Goal: Task Accomplishment & Management: Complete application form

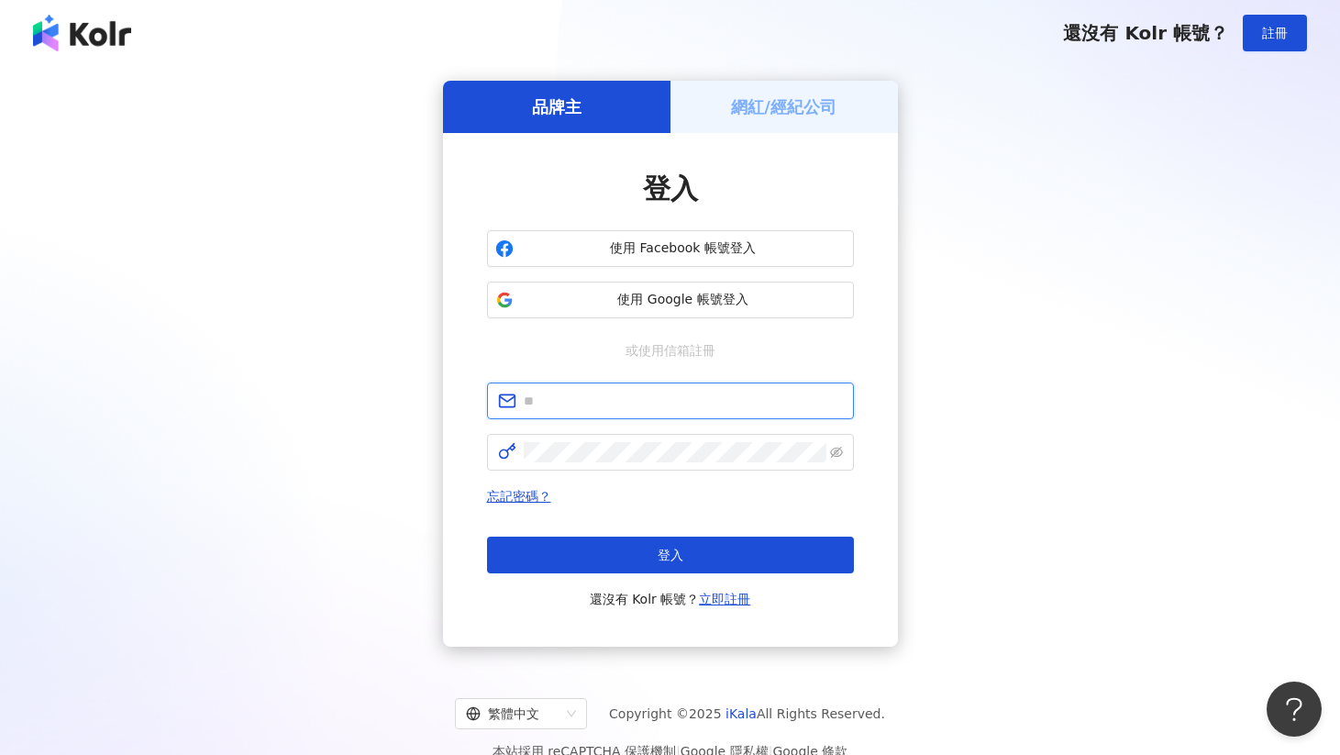
click at [592, 407] on input "text" at bounding box center [683, 401] width 319 height 20
type input "**********"
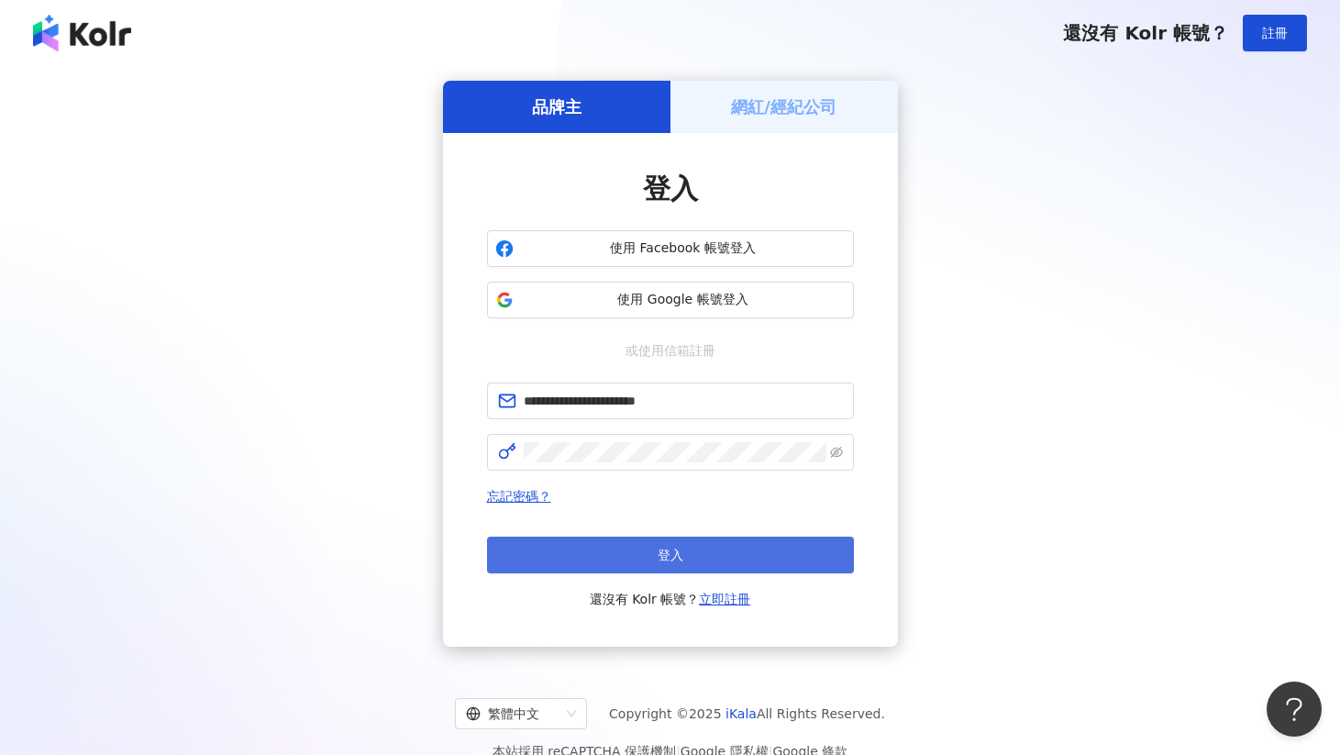
click at [584, 561] on button "登入" at bounding box center [670, 554] width 367 height 37
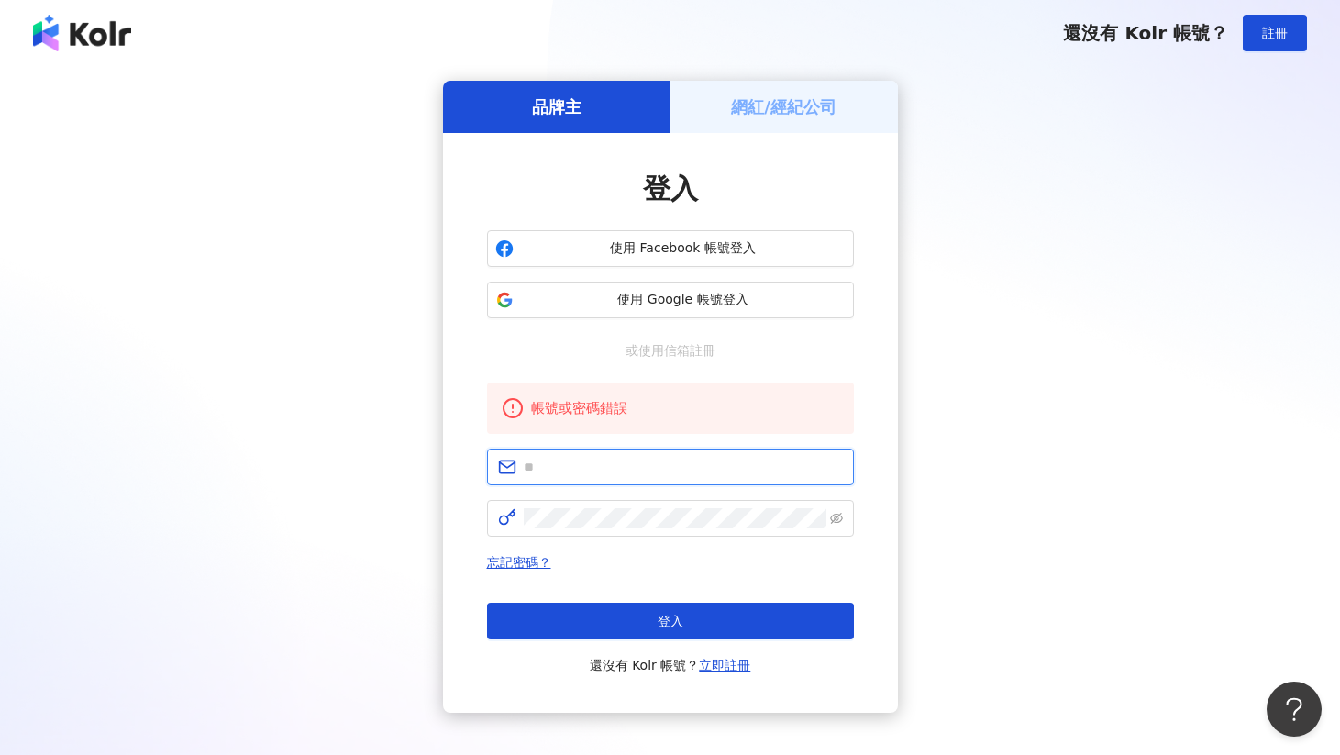
click at [591, 459] on input "text" at bounding box center [683, 467] width 319 height 20
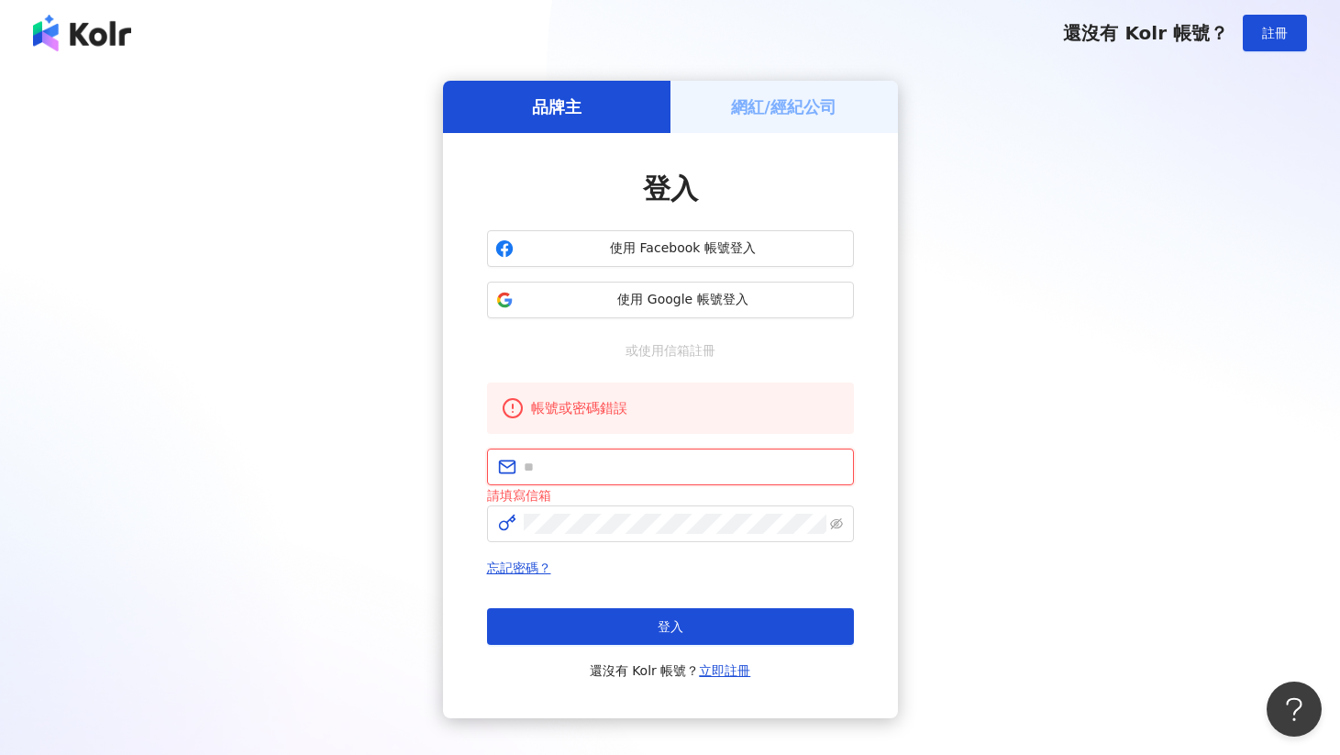
click at [598, 469] on input "text" at bounding box center [683, 467] width 319 height 20
type input "**********"
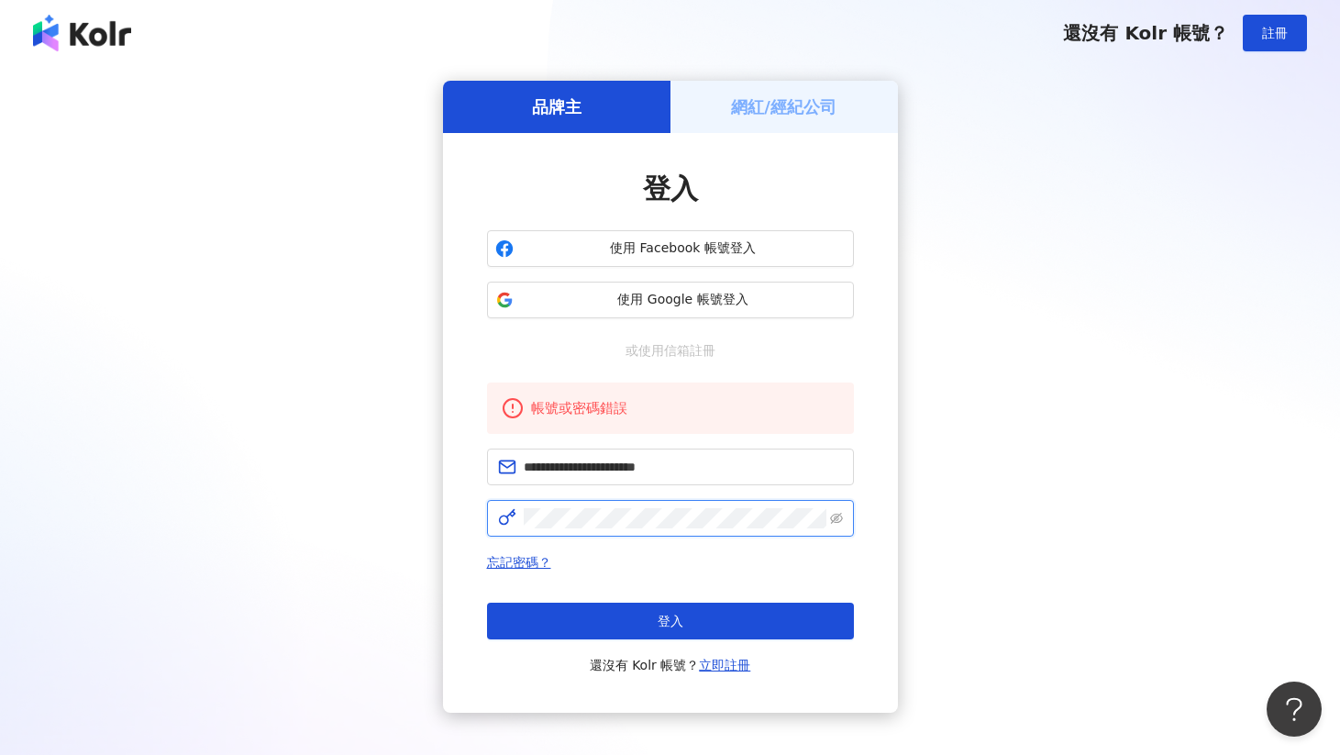
click button "登入" at bounding box center [670, 620] width 367 height 37
click at [502, 555] on link "忘記密碼？" at bounding box center [519, 562] width 64 height 15
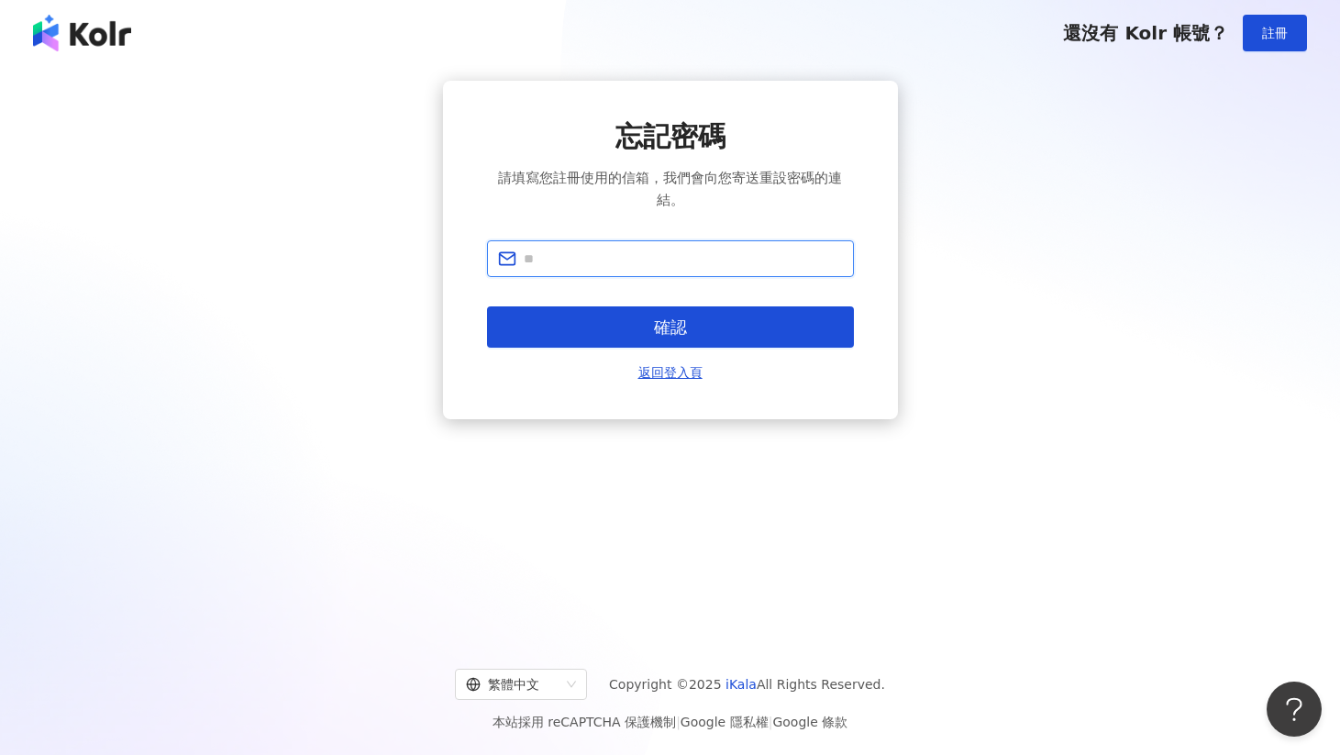
click at [599, 249] on input "text" at bounding box center [683, 258] width 319 height 20
type input "**********"
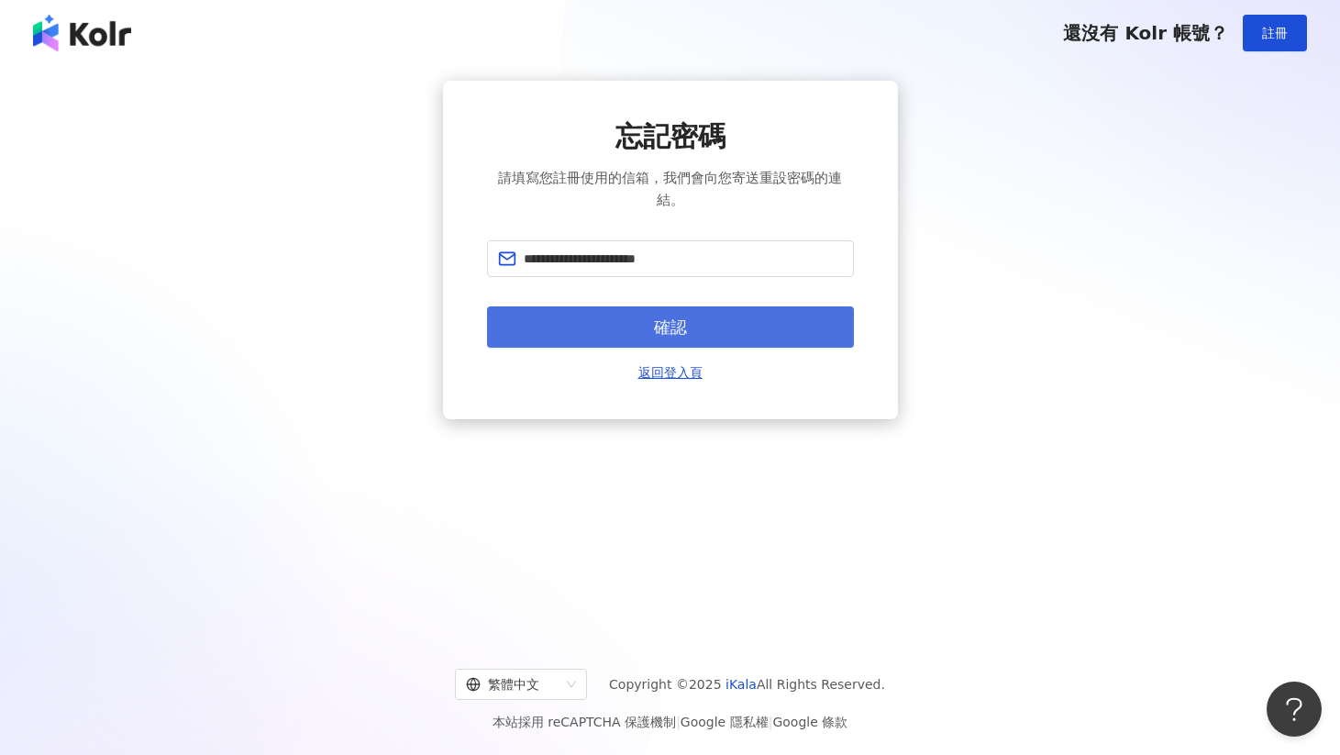
click at [657, 314] on button "確認" at bounding box center [670, 326] width 367 height 41
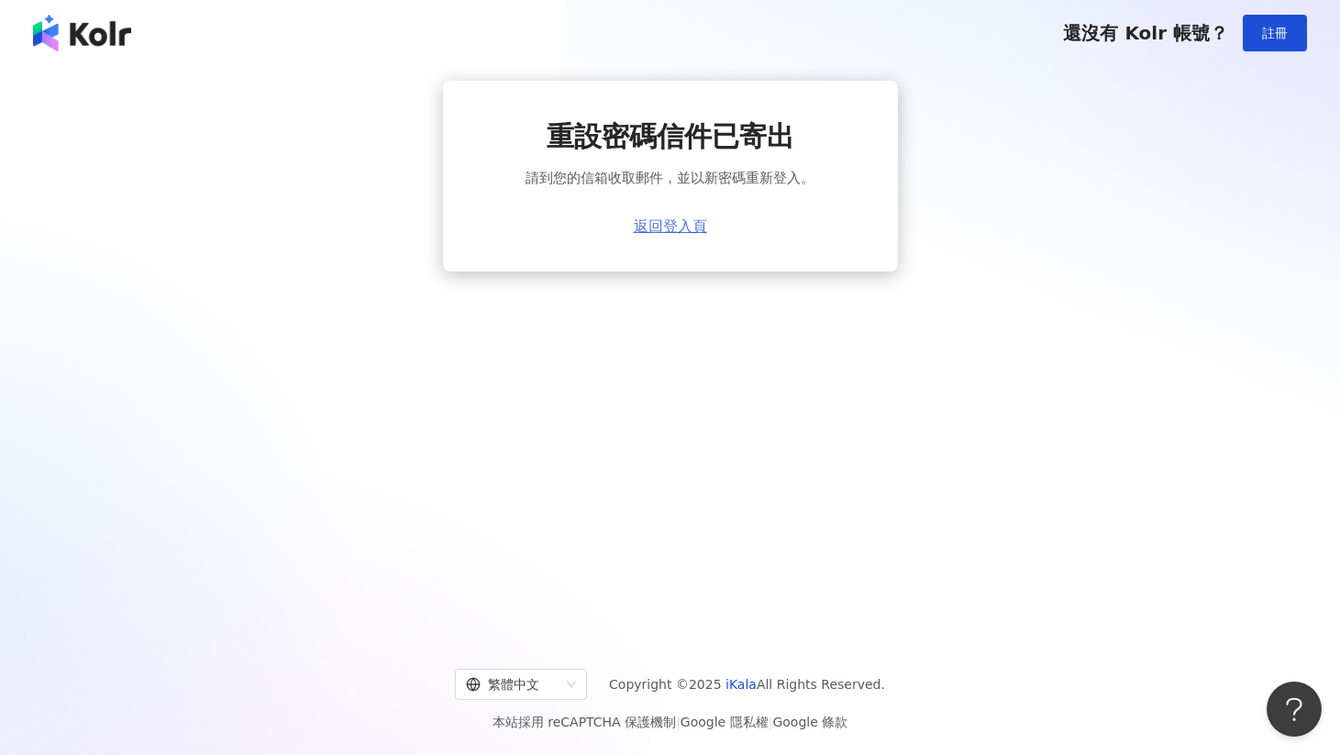
click at [685, 231] on link "返回登入頁" at bounding box center [670, 226] width 73 height 17
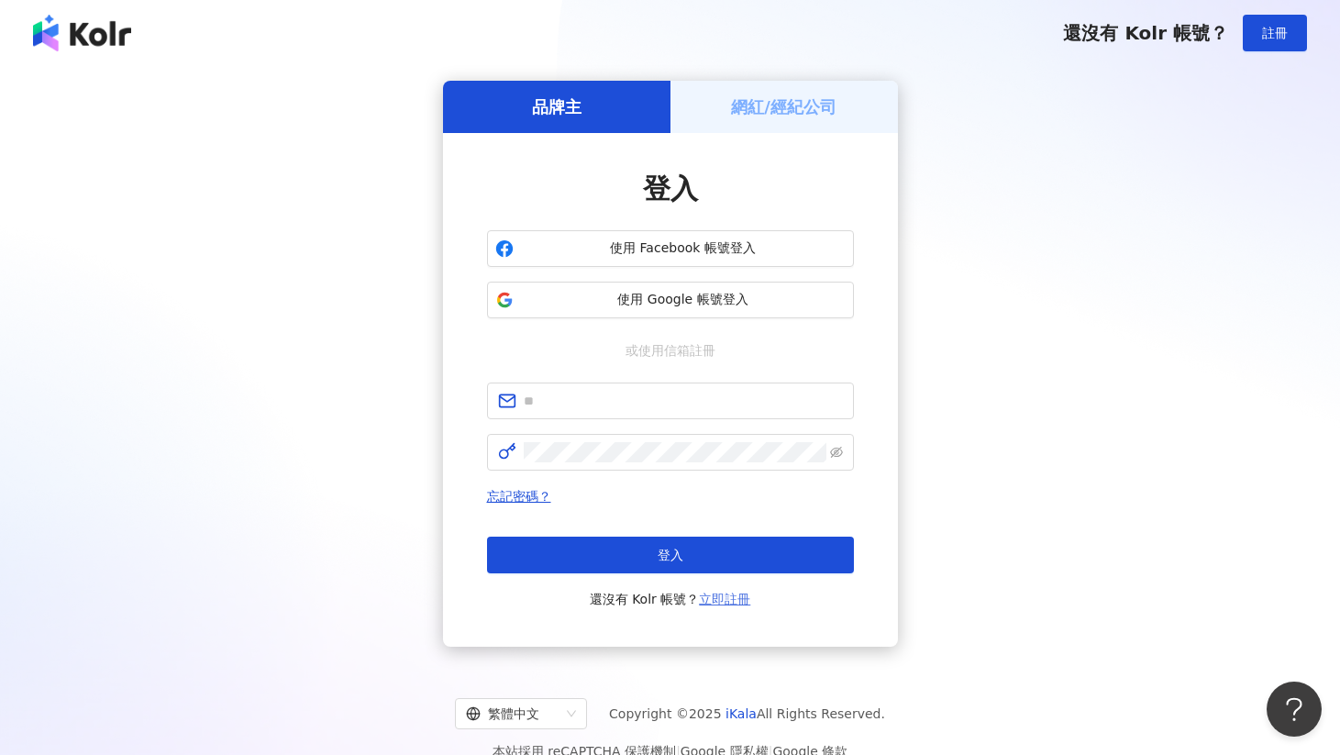
click at [714, 595] on link "立即註冊" at bounding box center [724, 598] width 51 height 15
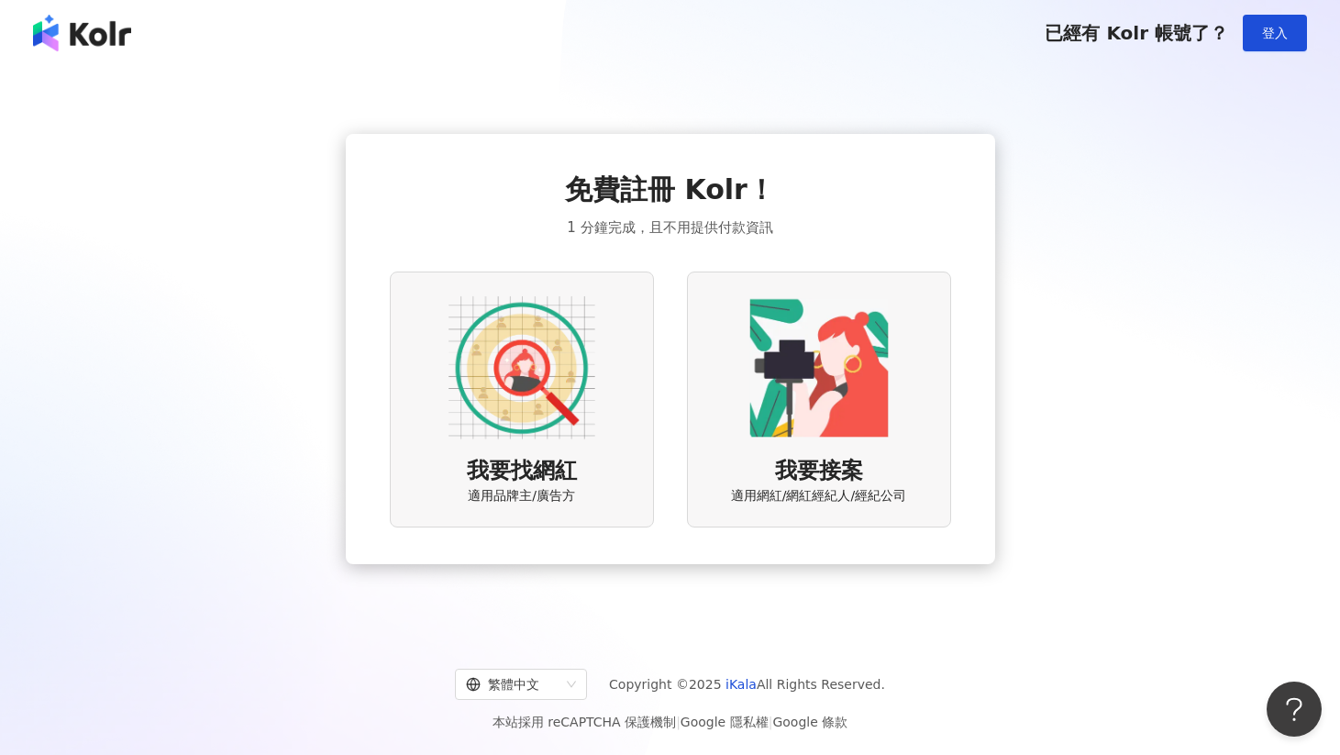
click at [535, 403] on img at bounding box center [521, 367] width 147 height 147
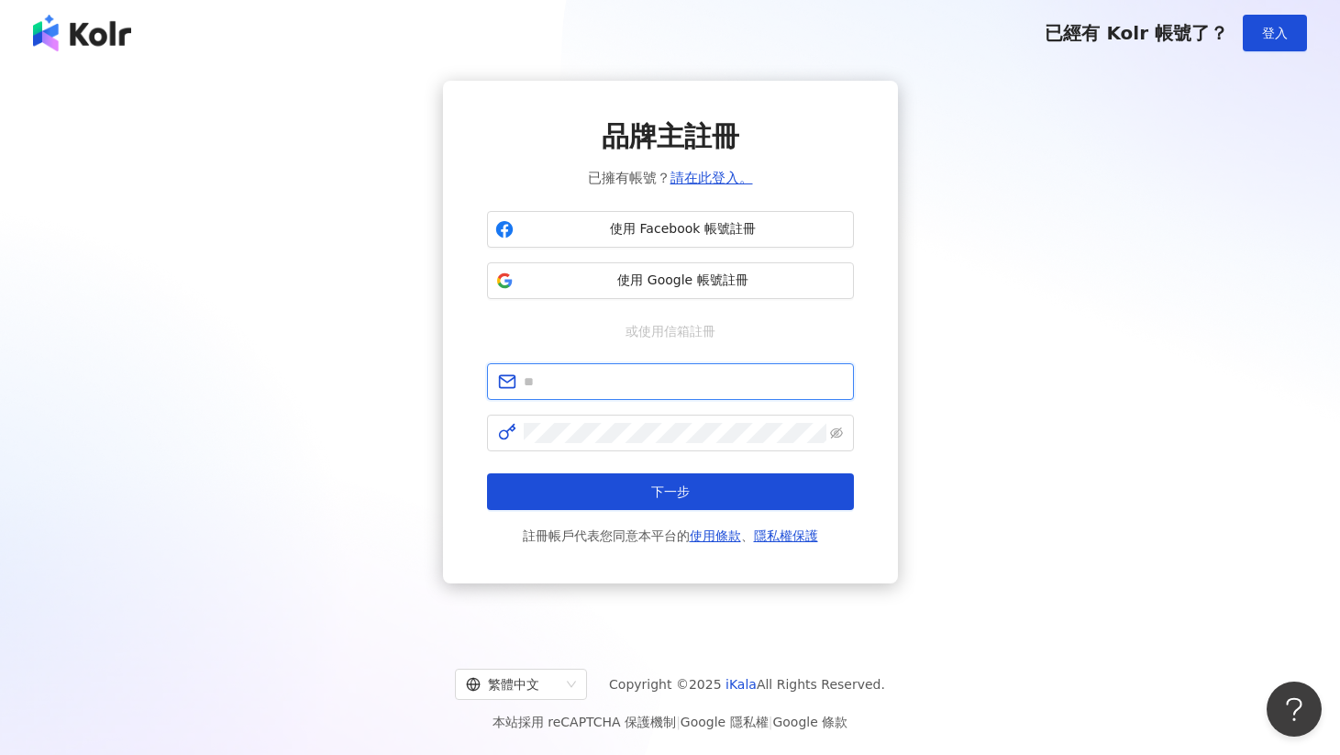
click at [570, 381] on input "text" at bounding box center [683, 381] width 319 height 20
type input "**********"
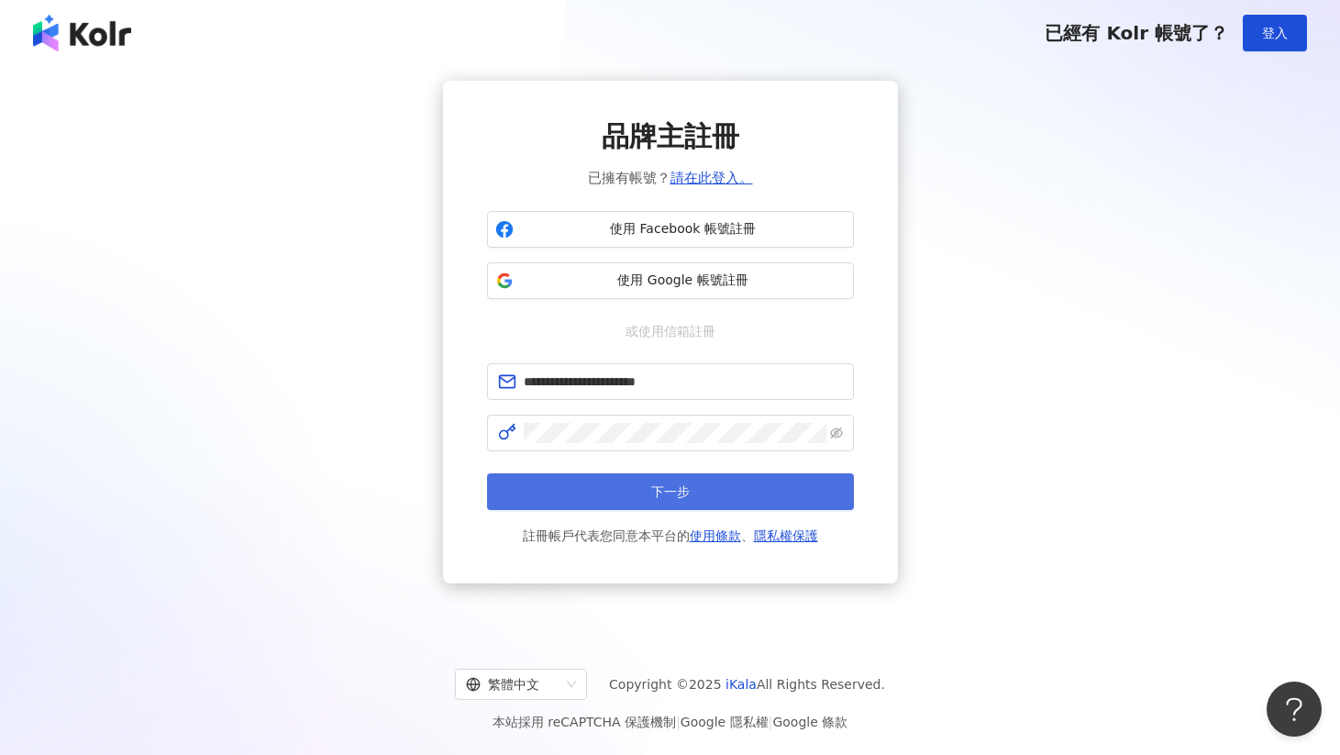
click at [612, 487] on button "下一步" at bounding box center [670, 491] width 367 height 37
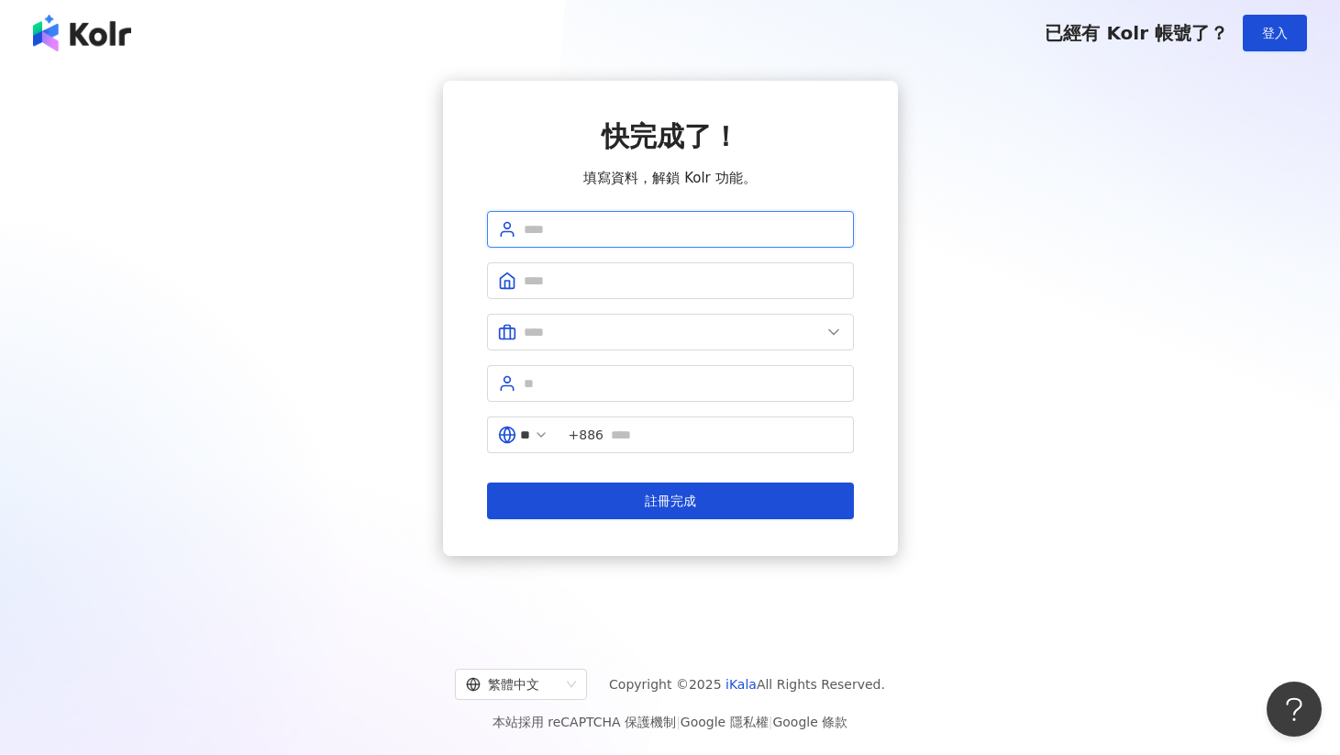
click at [644, 238] on input "text" at bounding box center [683, 229] width 319 height 20
type input "*"
type input "**********"
click at [600, 301] on form "**********" at bounding box center [670, 365] width 367 height 308
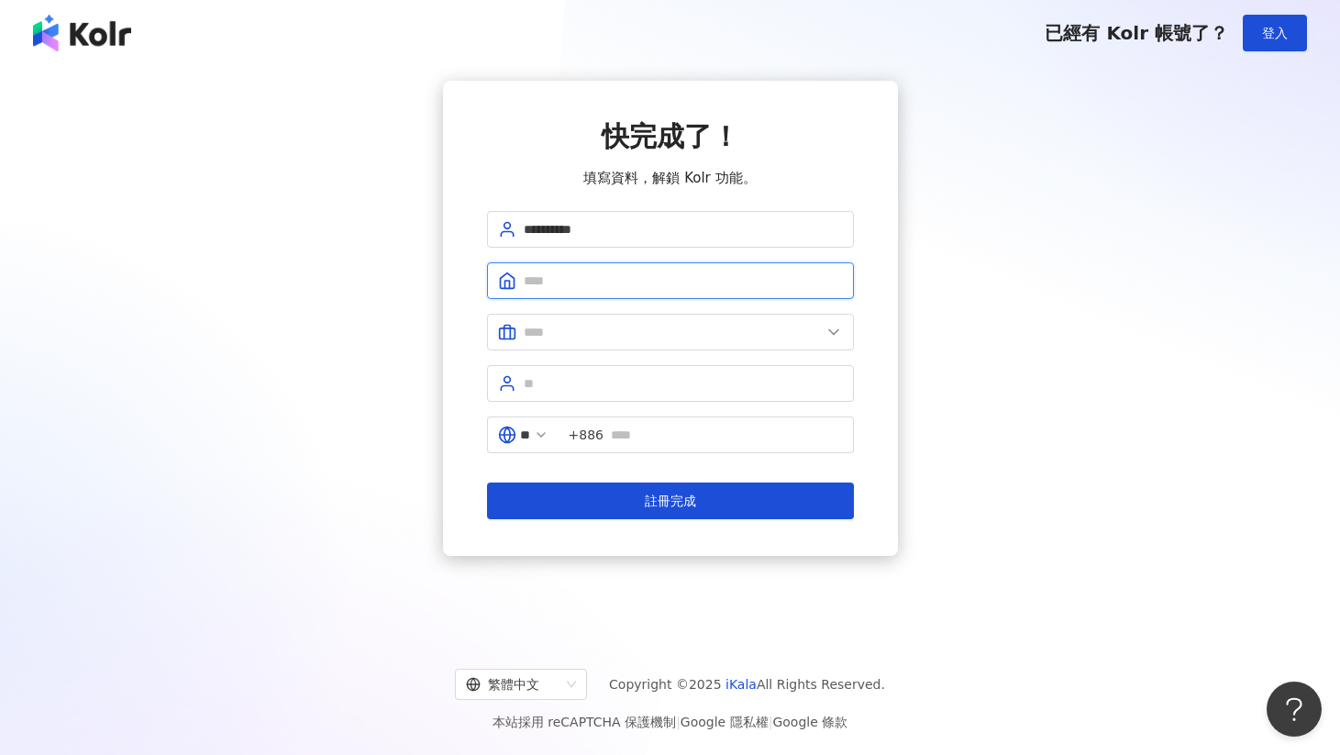
click at [597, 290] on input "text" at bounding box center [683, 280] width 319 height 20
type input "*********"
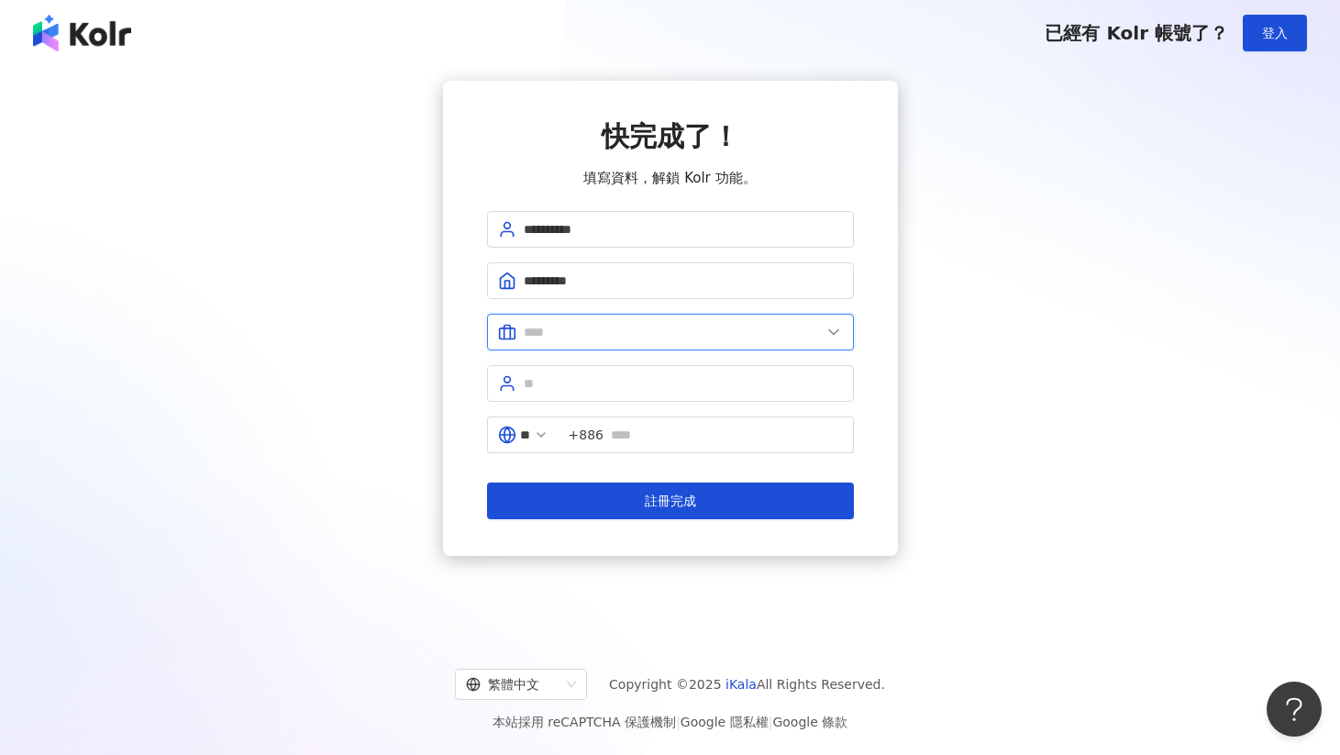
click at [572, 333] on input "text" at bounding box center [672, 332] width 297 height 20
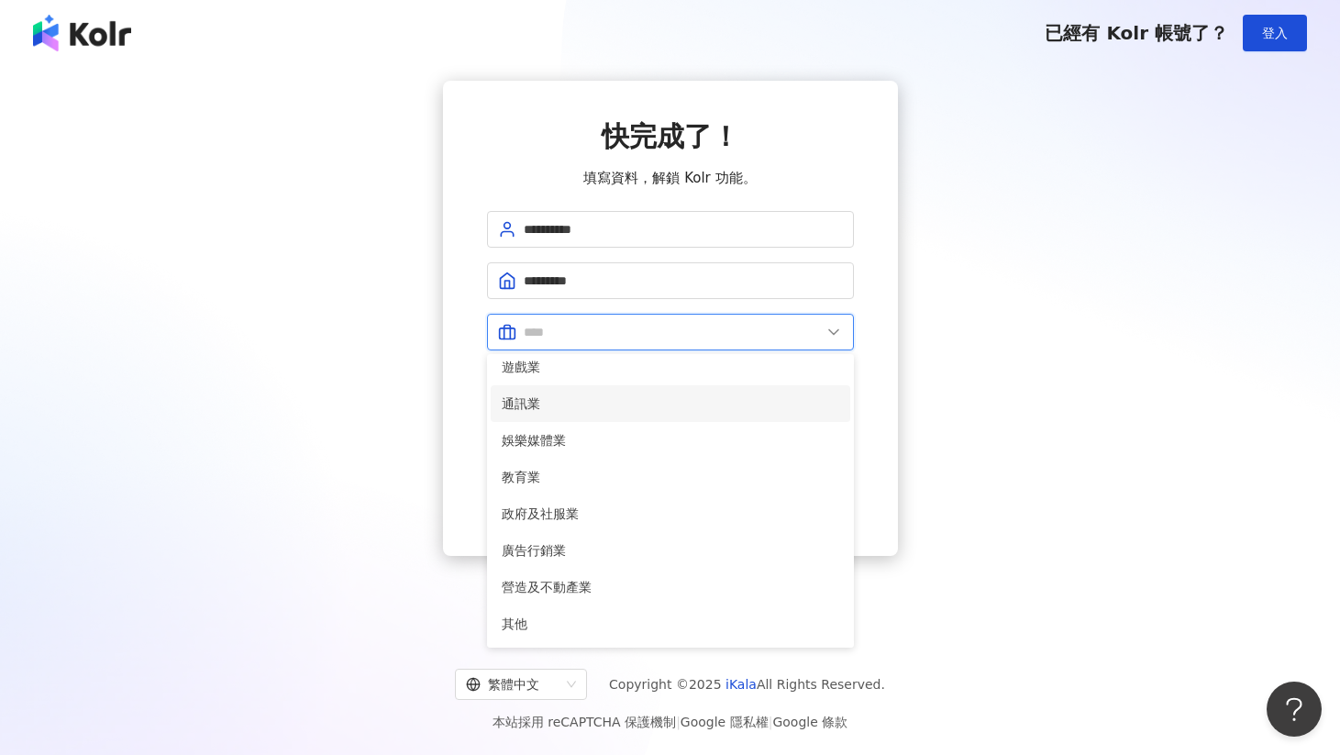
scroll to position [306, 0]
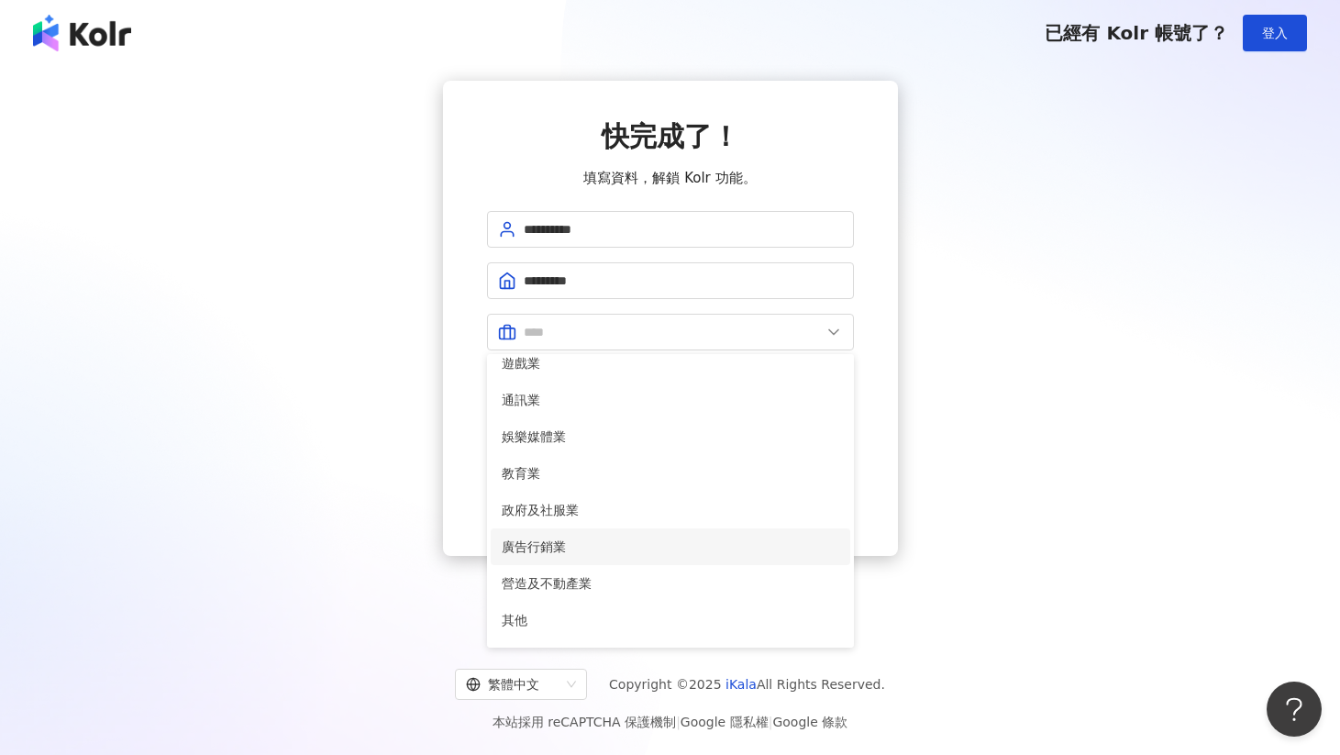
click at [540, 537] on span "廣告行銷業" at bounding box center [670, 546] width 337 height 20
type input "*****"
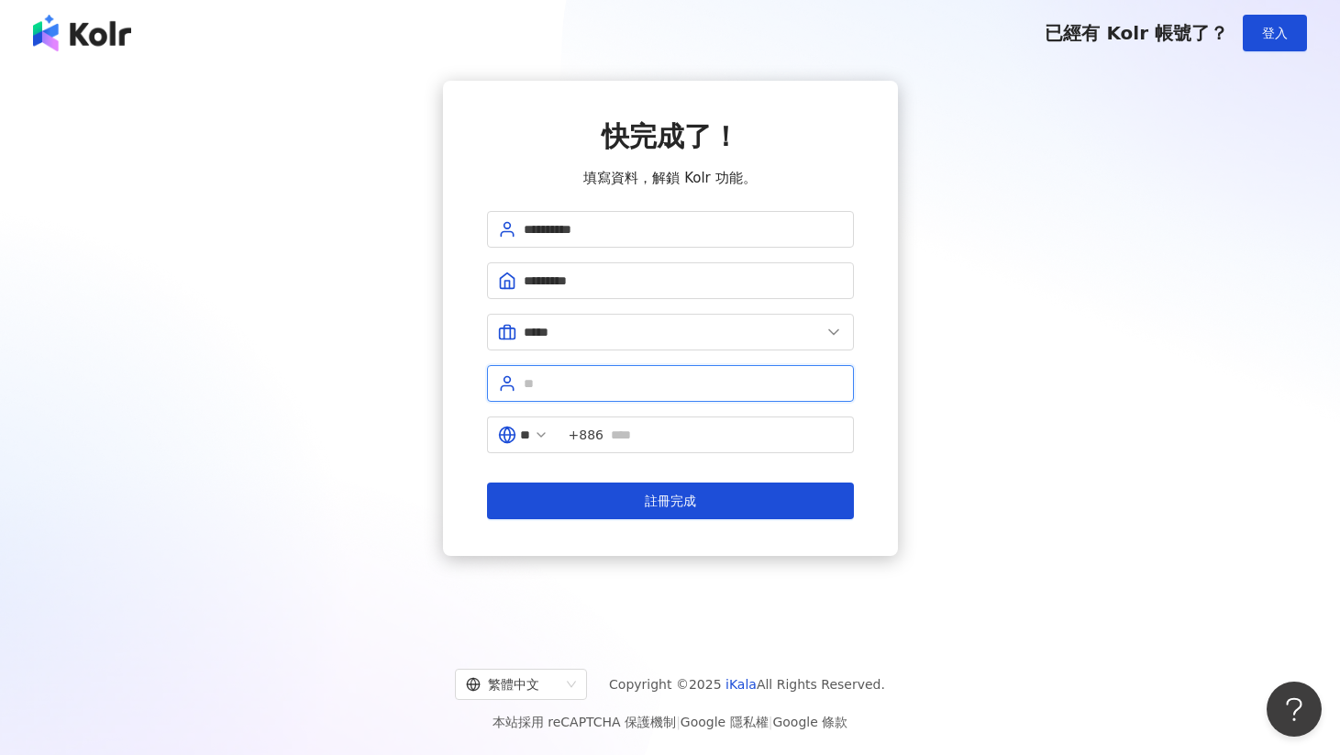
click at [560, 386] on input "text" at bounding box center [683, 383] width 319 height 20
type input "*"
type input "****"
click at [653, 444] on input "text" at bounding box center [727, 435] width 232 height 20
type input "*"
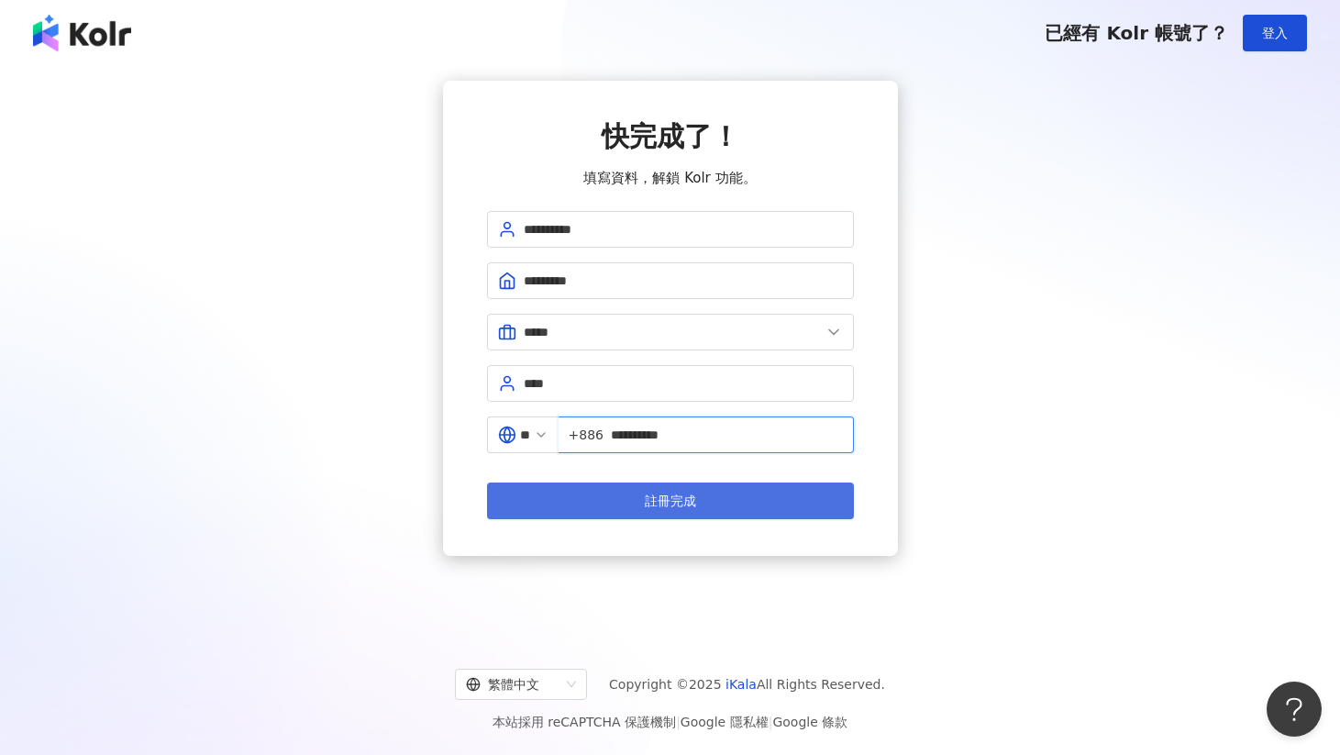
type input "**********"
click at [611, 501] on button "註冊完成" at bounding box center [670, 500] width 367 height 37
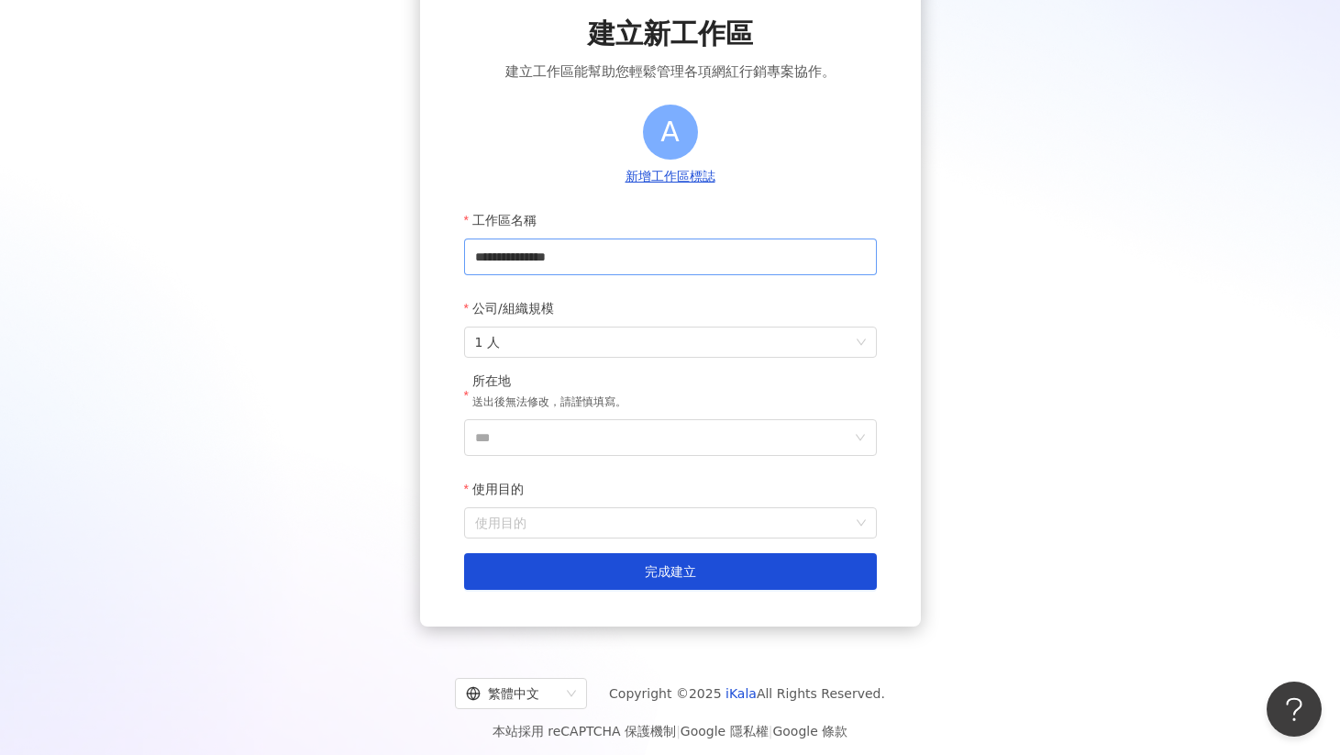
scroll to position [113, 0]
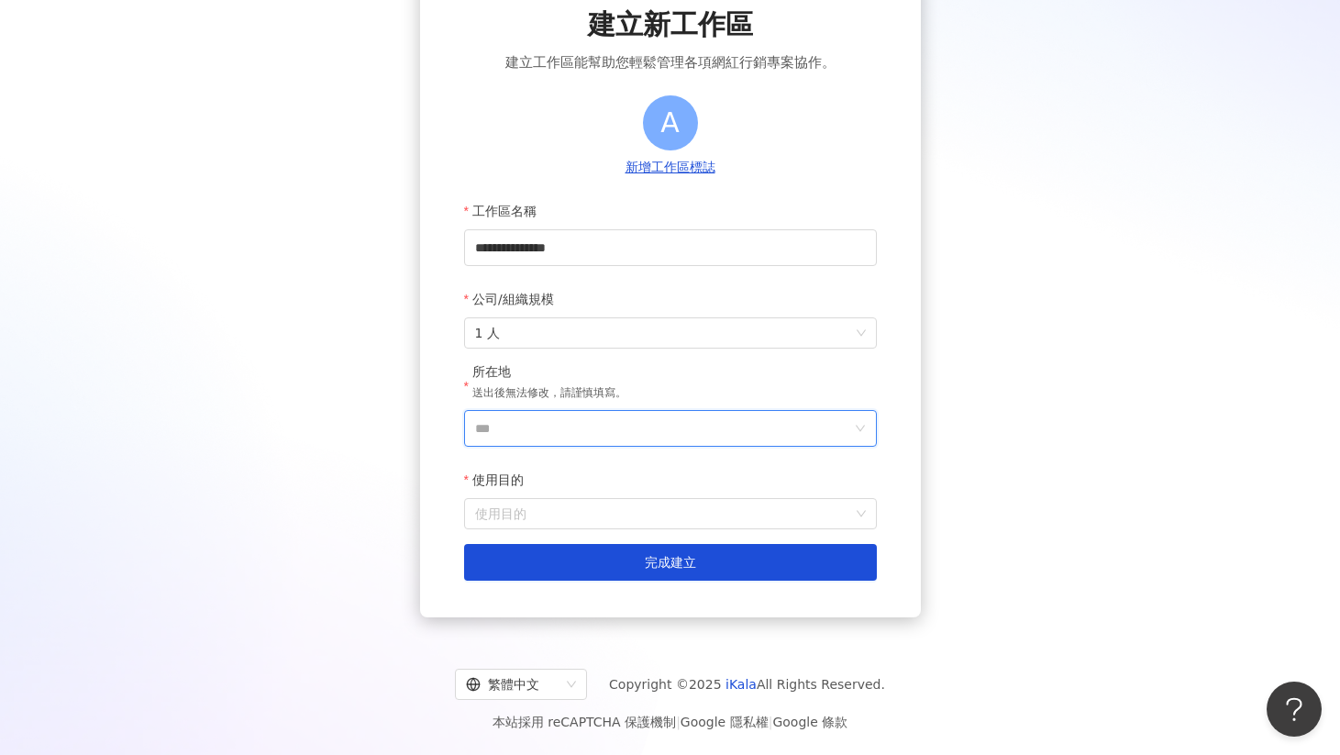
click at [516, 416] on input "***" at bounding box center [663, 428] width 376 height 35
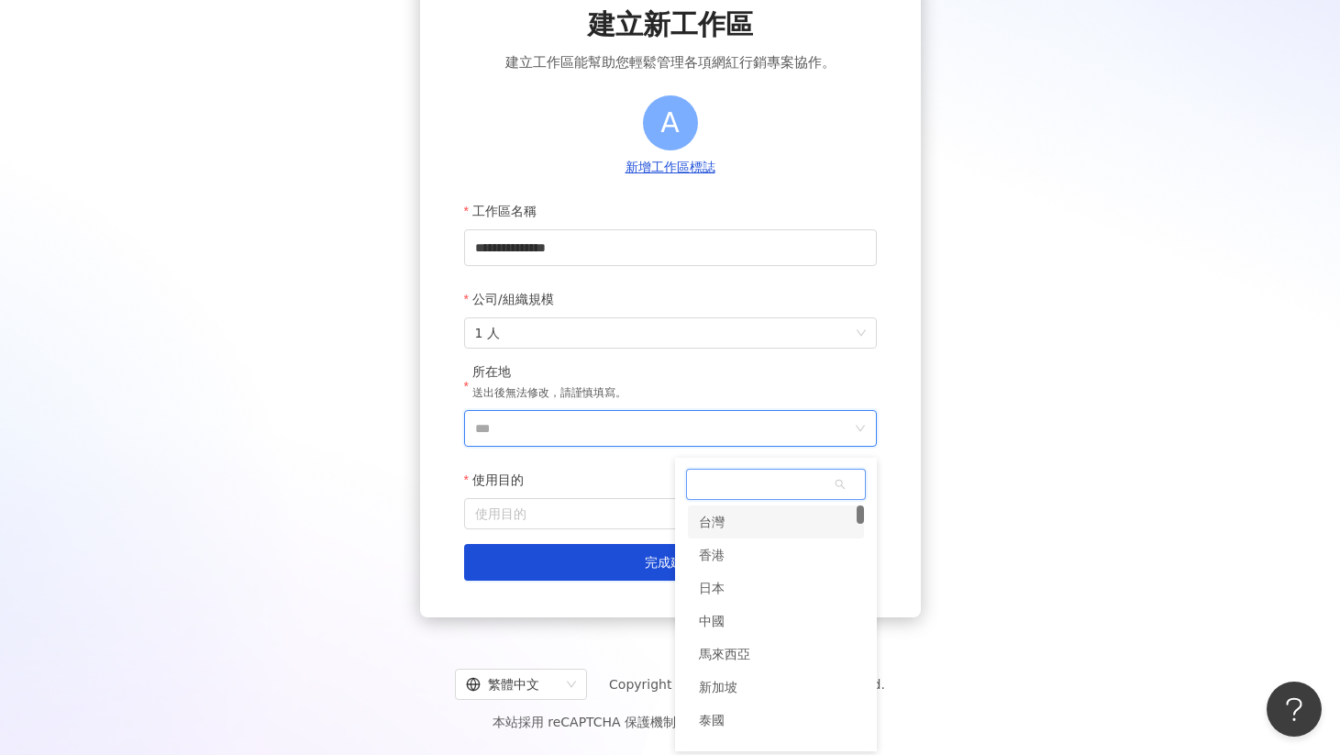
click at [723, 524] on div "台灣" at bounding box center [776, 521] width 176 height 33
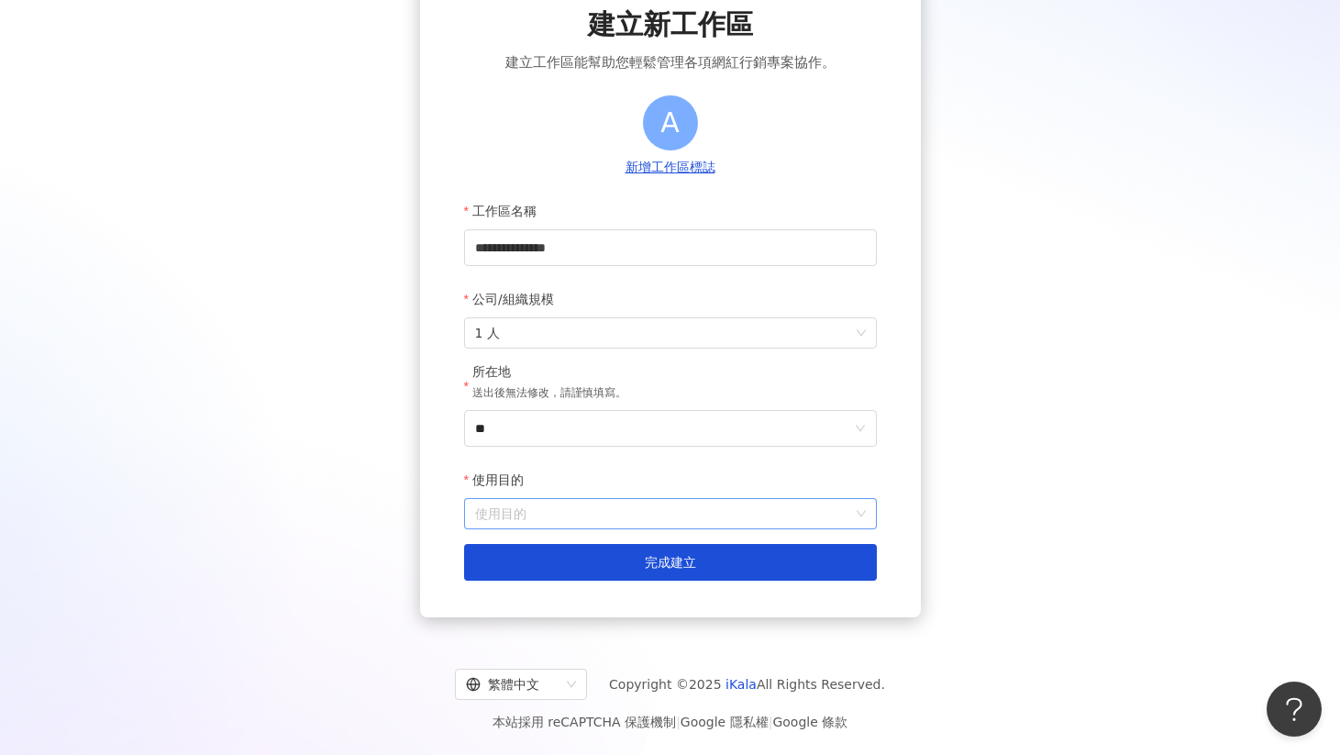
click at [549, 517] on input "使用目的" at bounding box center [670, 513] width 391 height 29
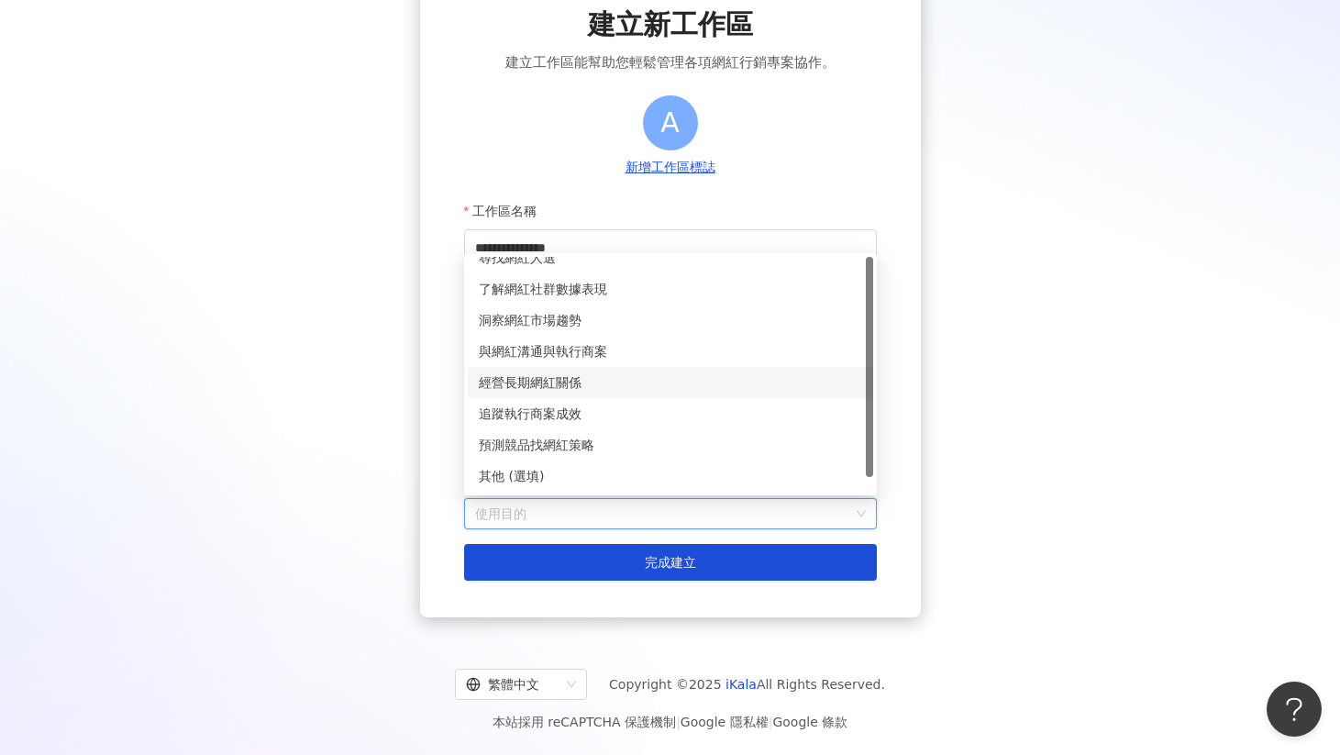
scroll to position [0, 0]
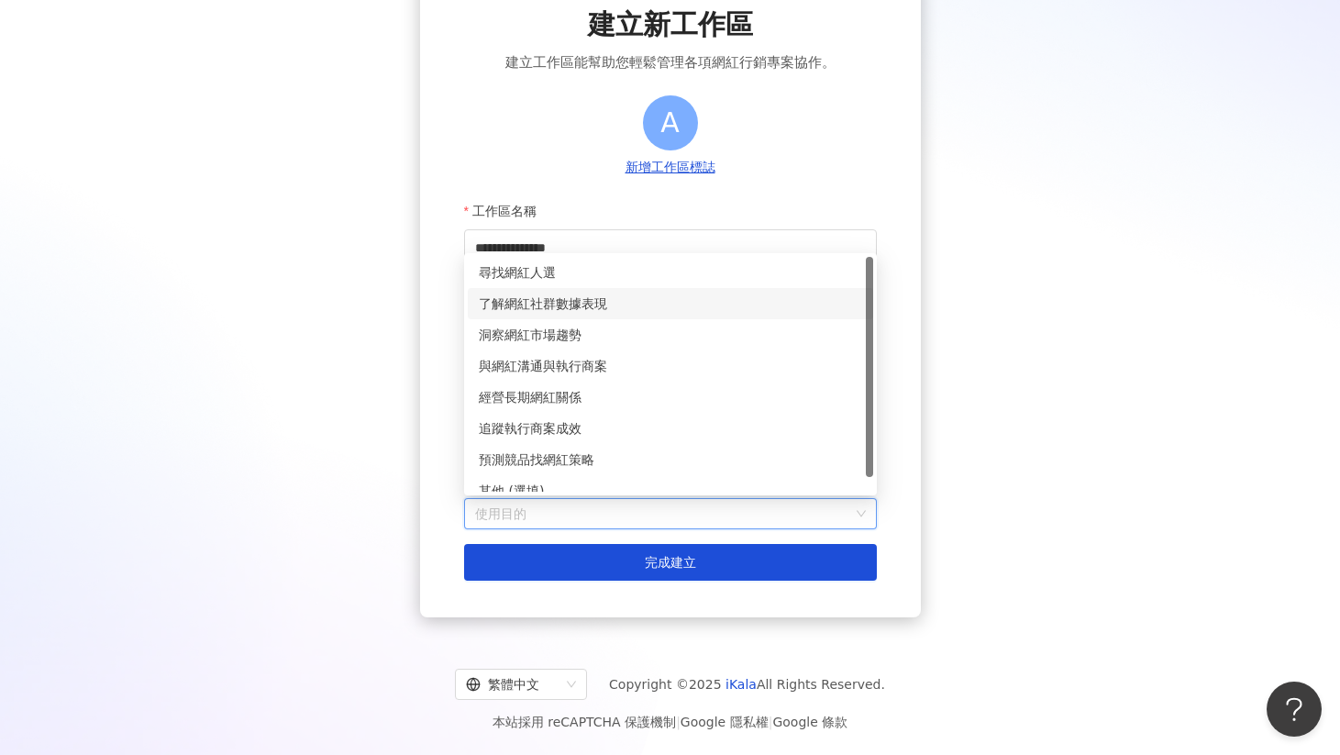
click at [541, 302] on div "了解網紅社群數據表現" at bounding box center [670, 303] width 383 height 20
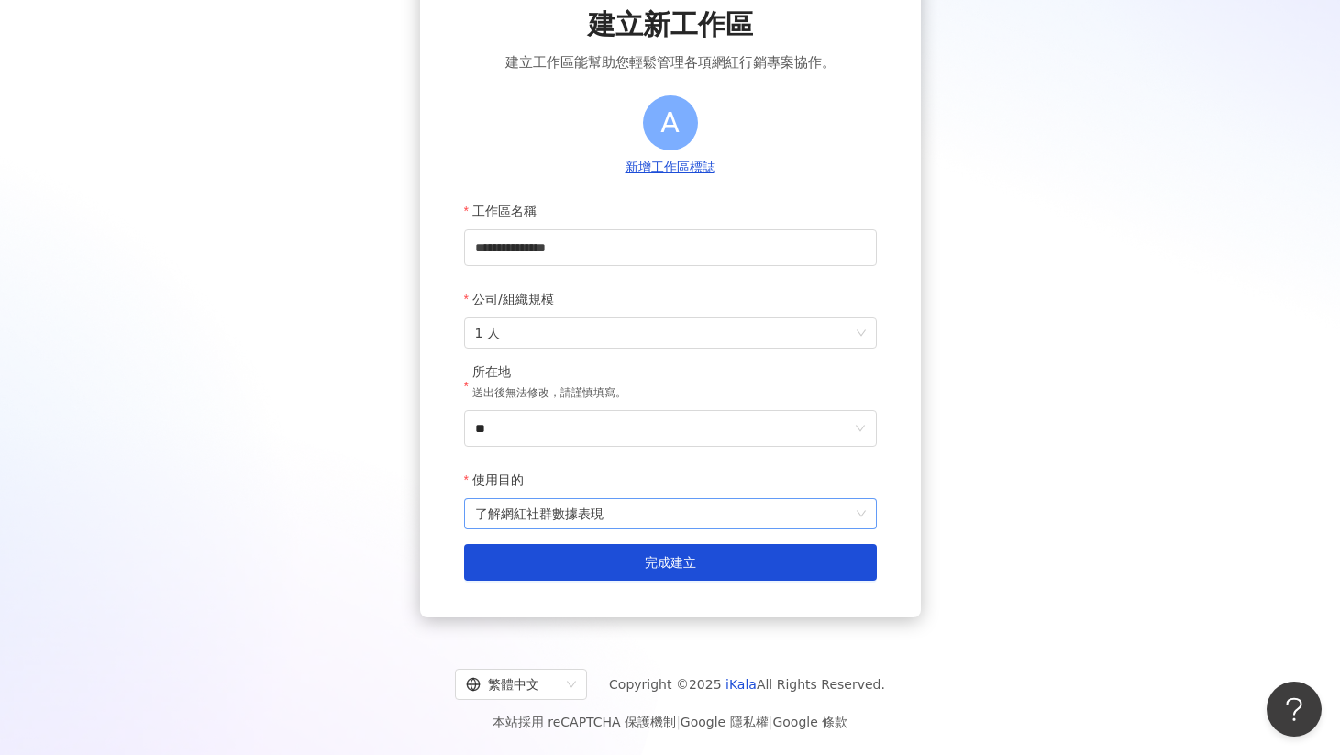
click at [494, 502] on span "了解網紅社群數據表現" at bounding box center [670, 513] width 391 height 29
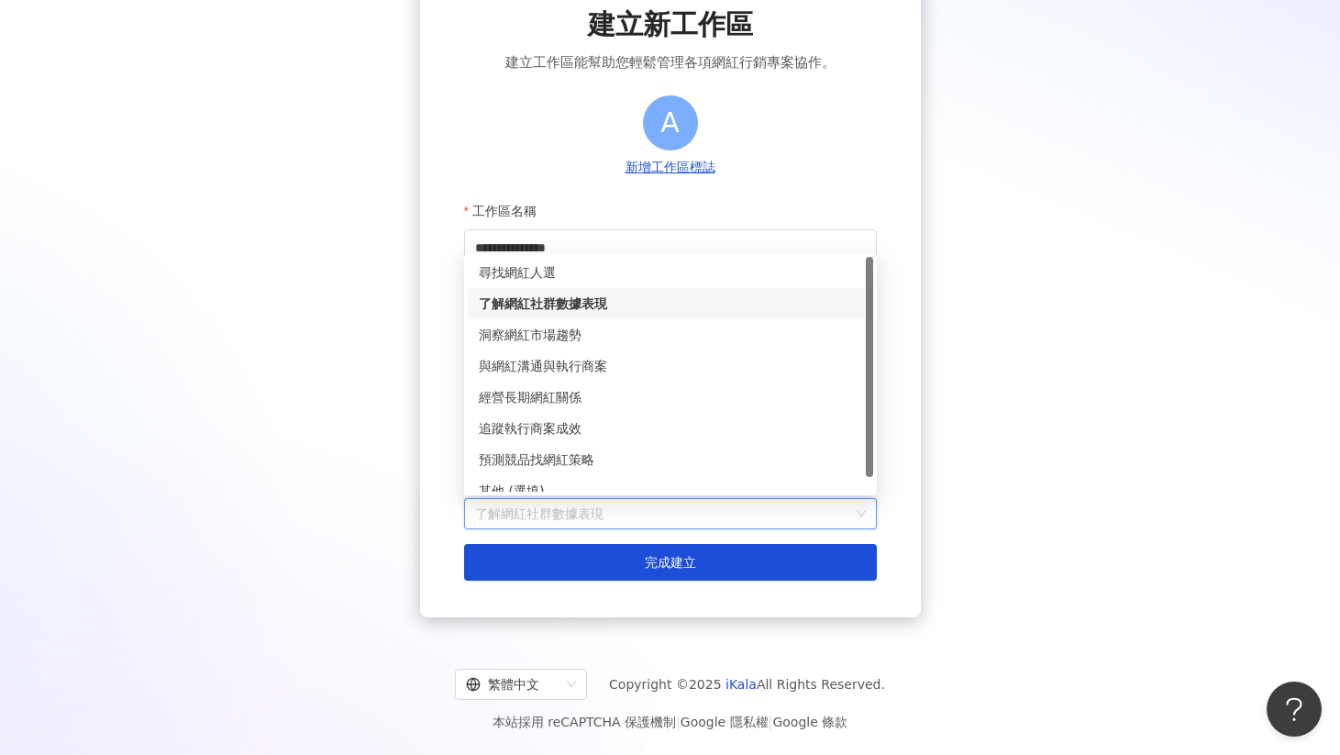
scroll to position [15, 0]
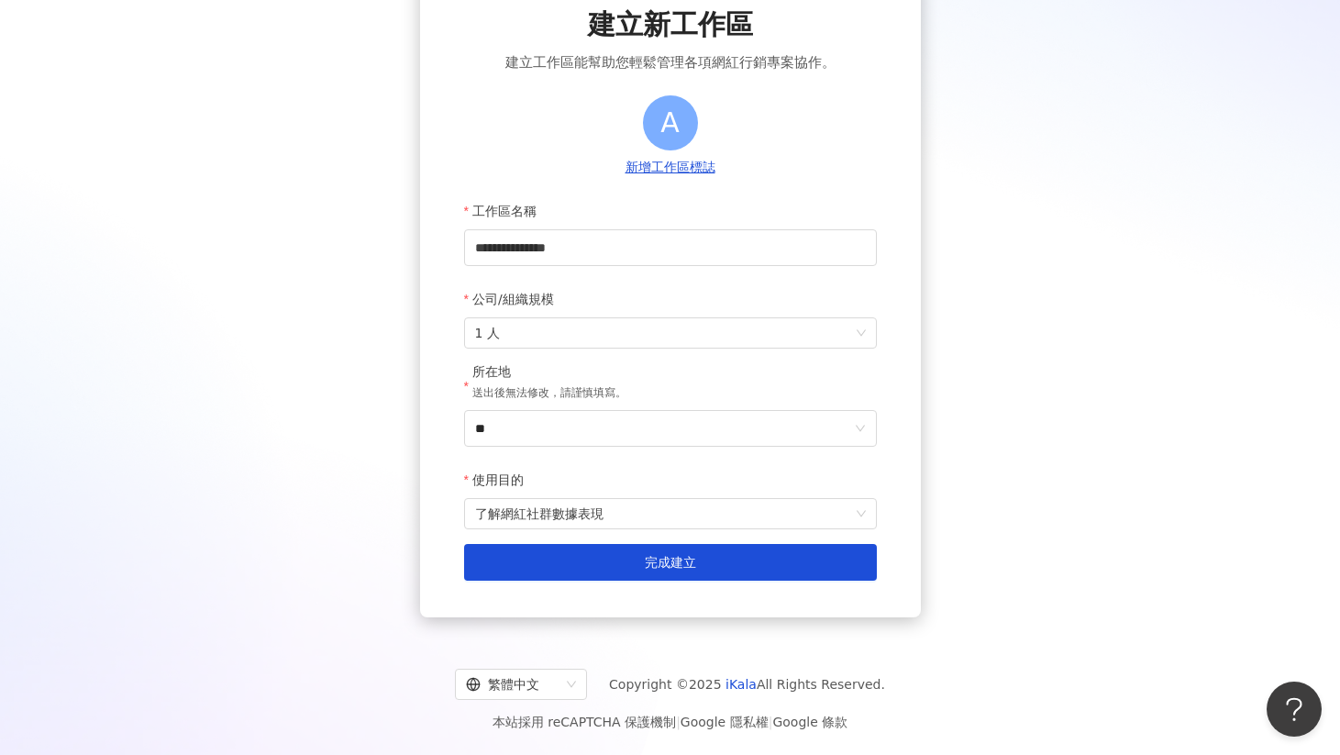
click at [440, 444] on div "**********" at bounding box center [670, 293] width 501 height 648
click at [491, 513] on span "了解網紅社群數據表現" at bounding box center [670, 513] width 391 height 29
click at [427, 455] on div "**********" at bounding box center [670, 293] width 501 height 648
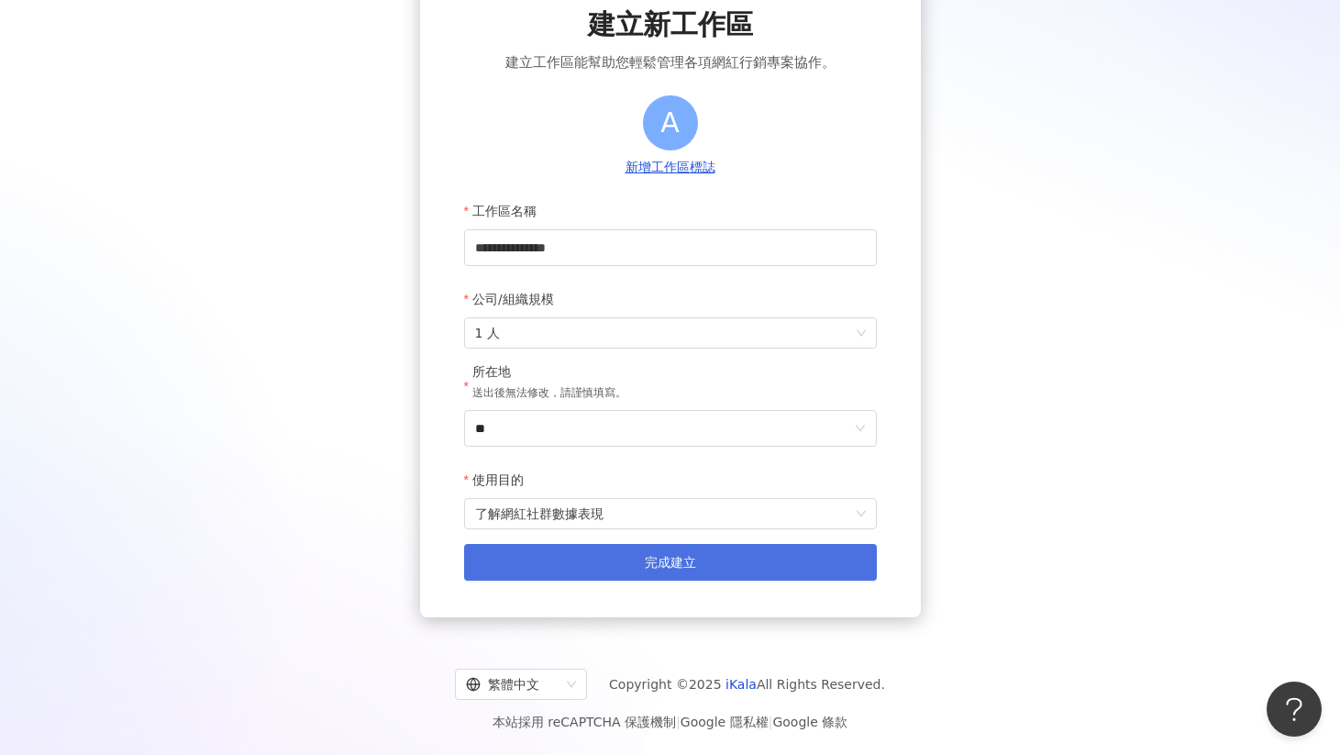
click at [580, 569] on button "完成建立" at bounding box center [670, 562] width 413 height 37
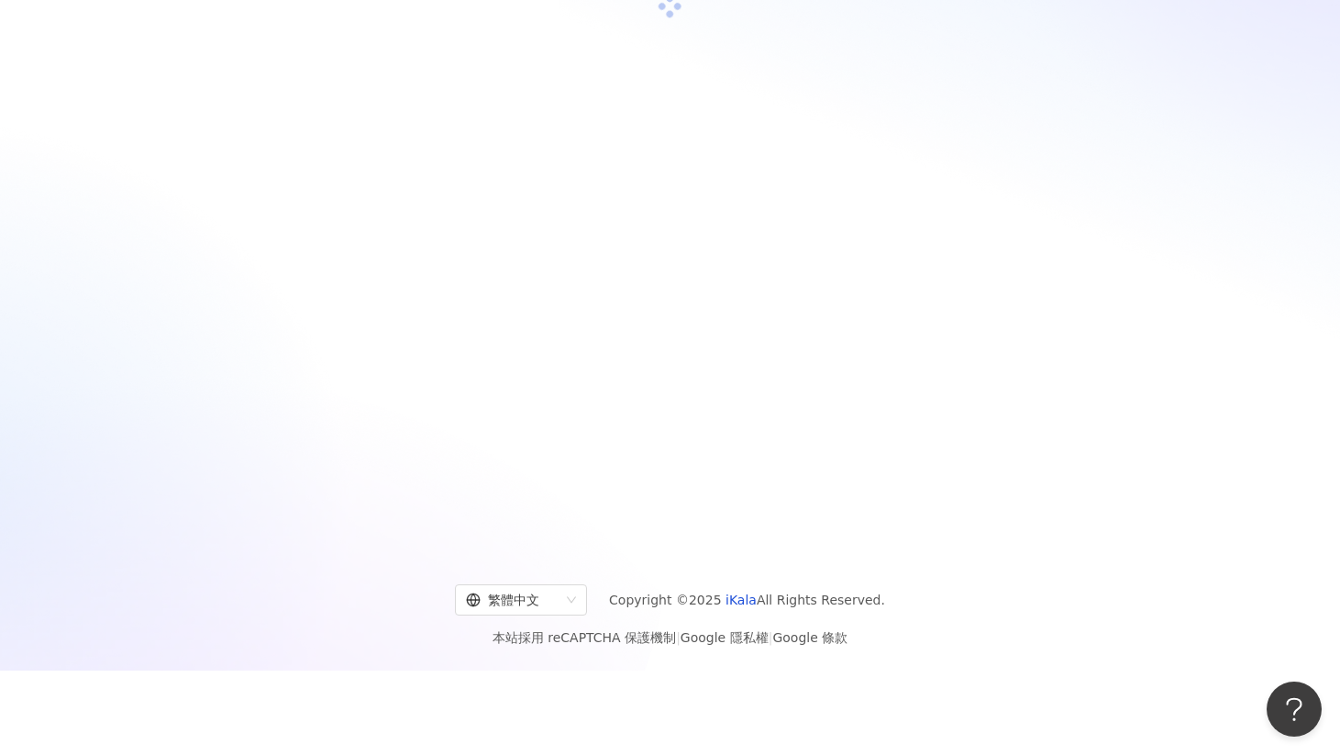
scroll to position [84, 0]
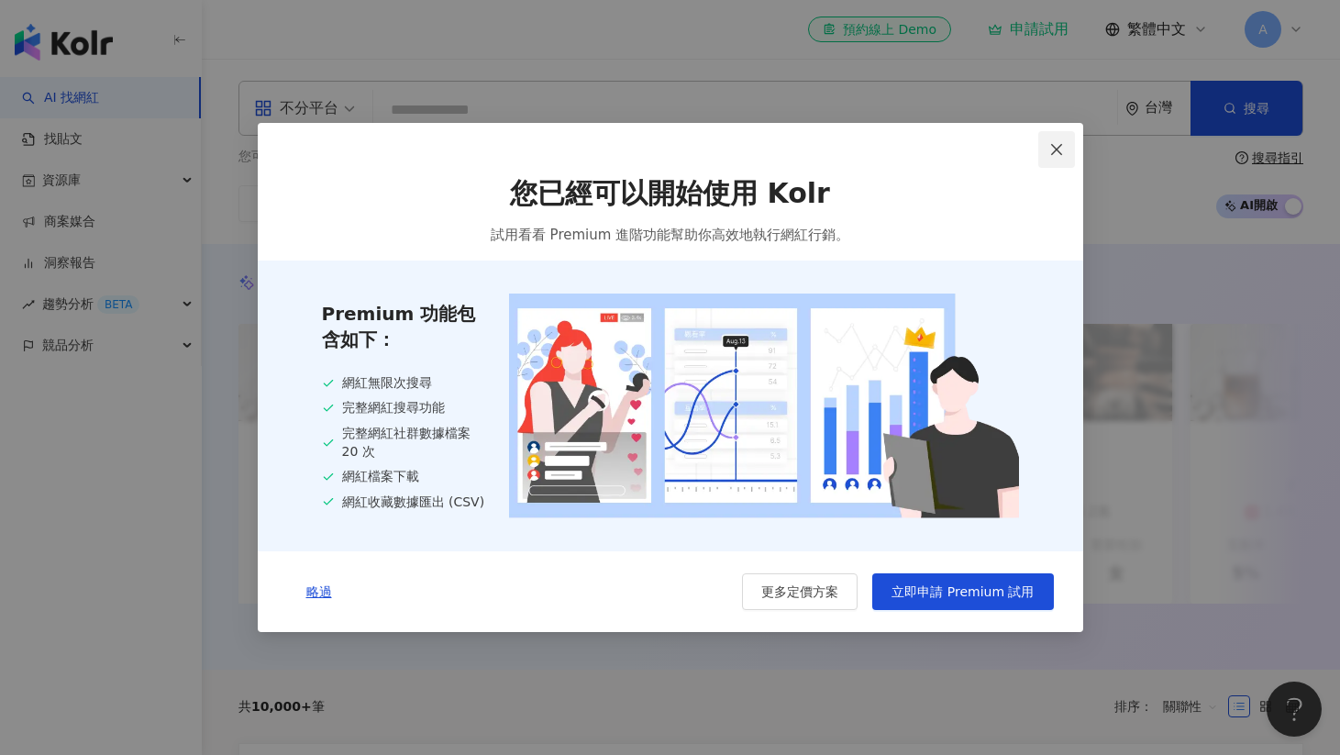
click at [1059, 142] on icon "close" at bounding box center [1056, 149] width 15 height 15
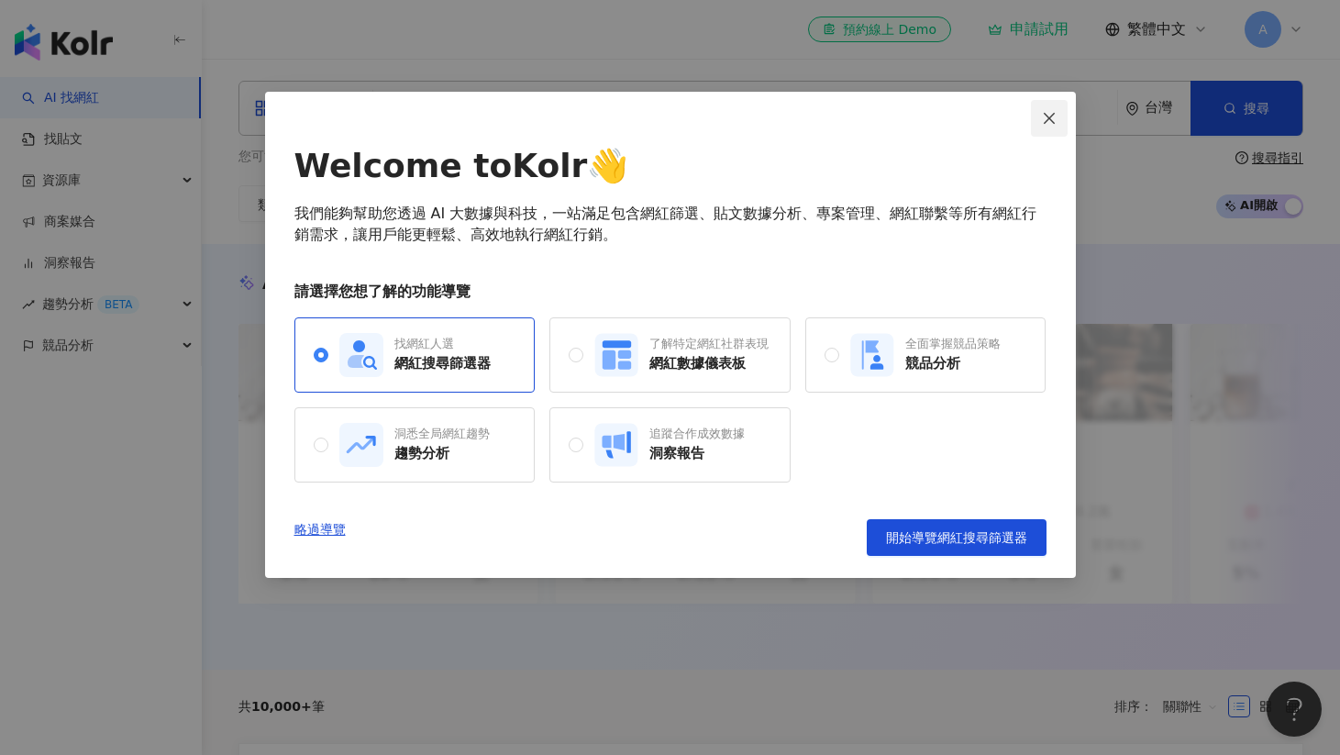
click at [1053, 112] on icon "close" at bounding box center [1049, 118] width 15 height 15
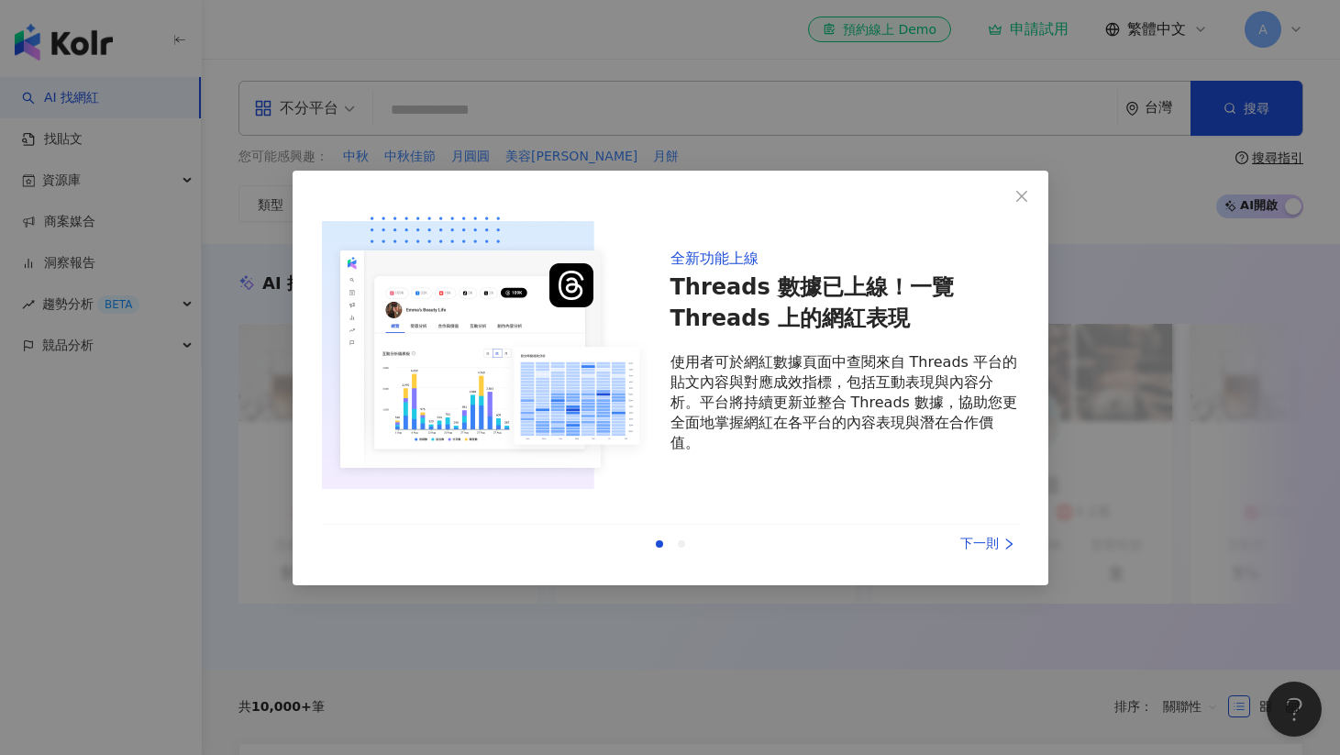
click at [974, 541] on div "下一則" at bounding box center [950, 544] width 138 height 20
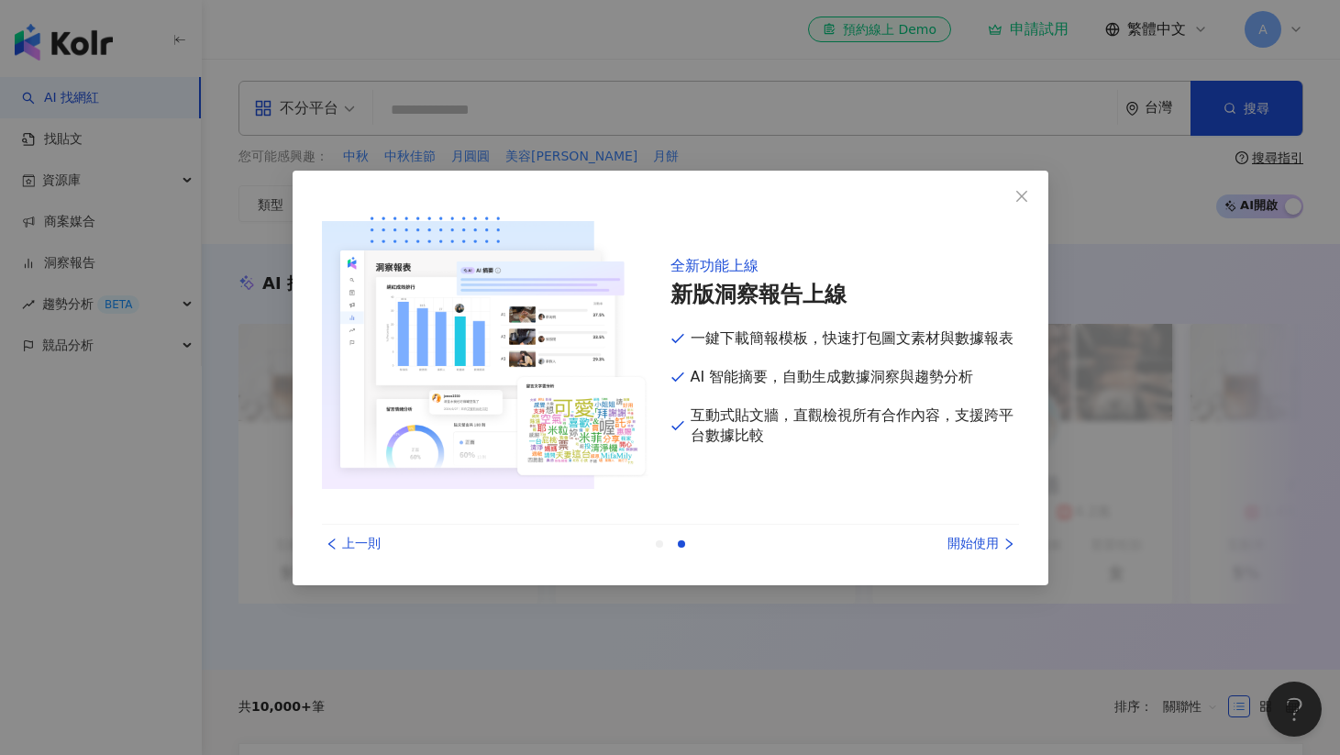
click at [974, 541] on div "開始使用" at bounding box center [950, 544] width 138 height 20
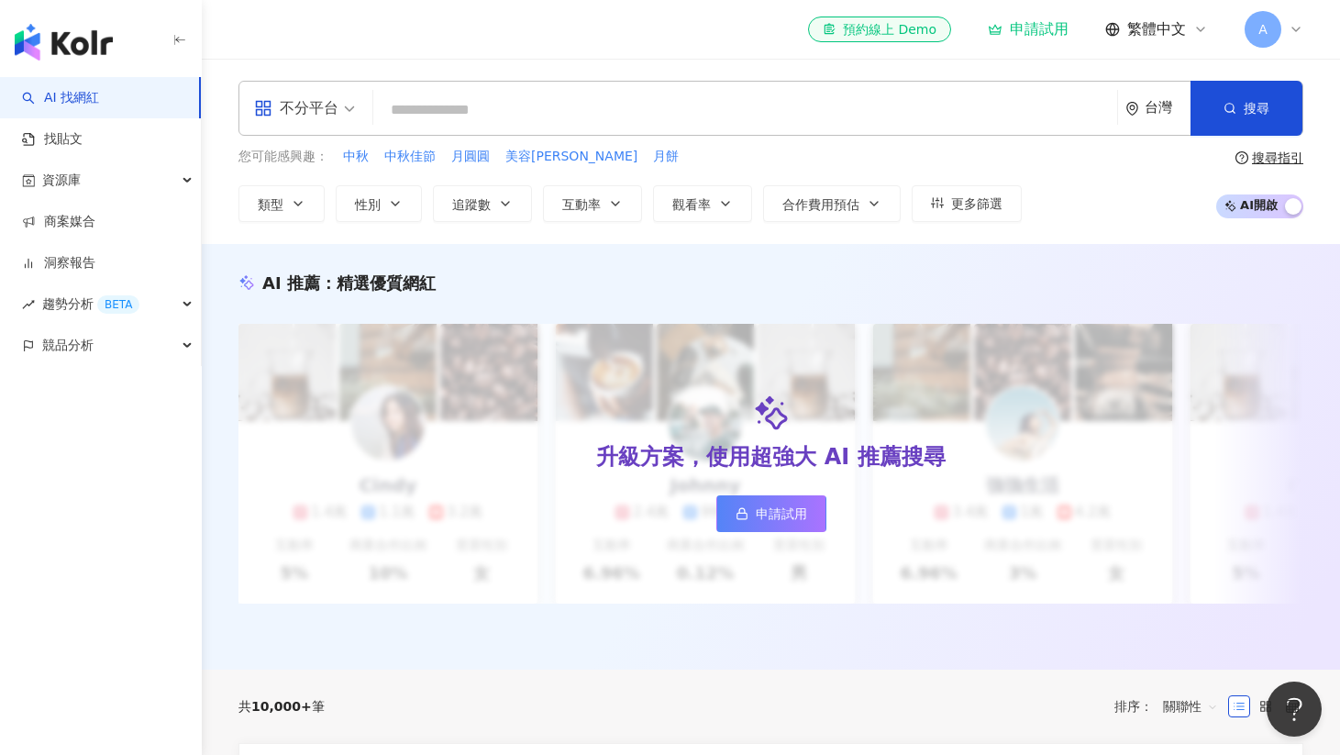
click at [469, 106] on input "search" at bounding box center [745, 110] width 729 height 35
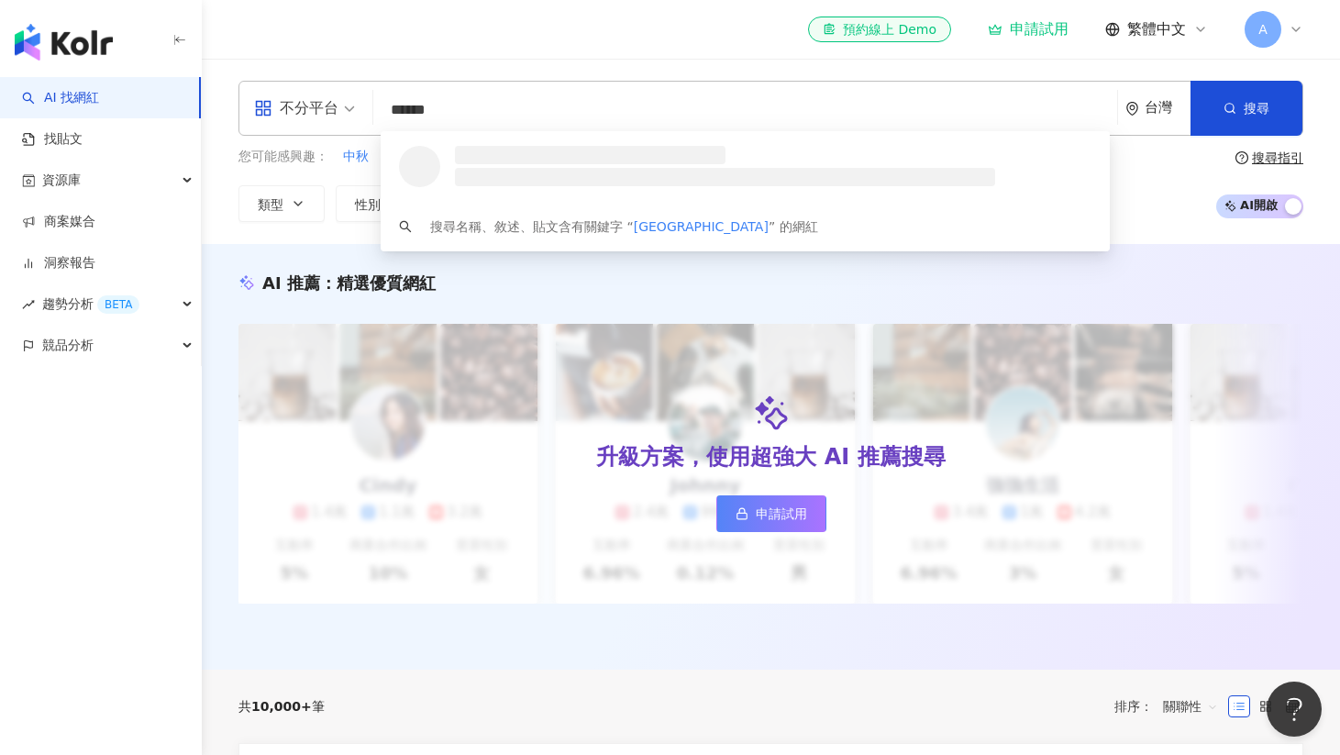
type input "*******"
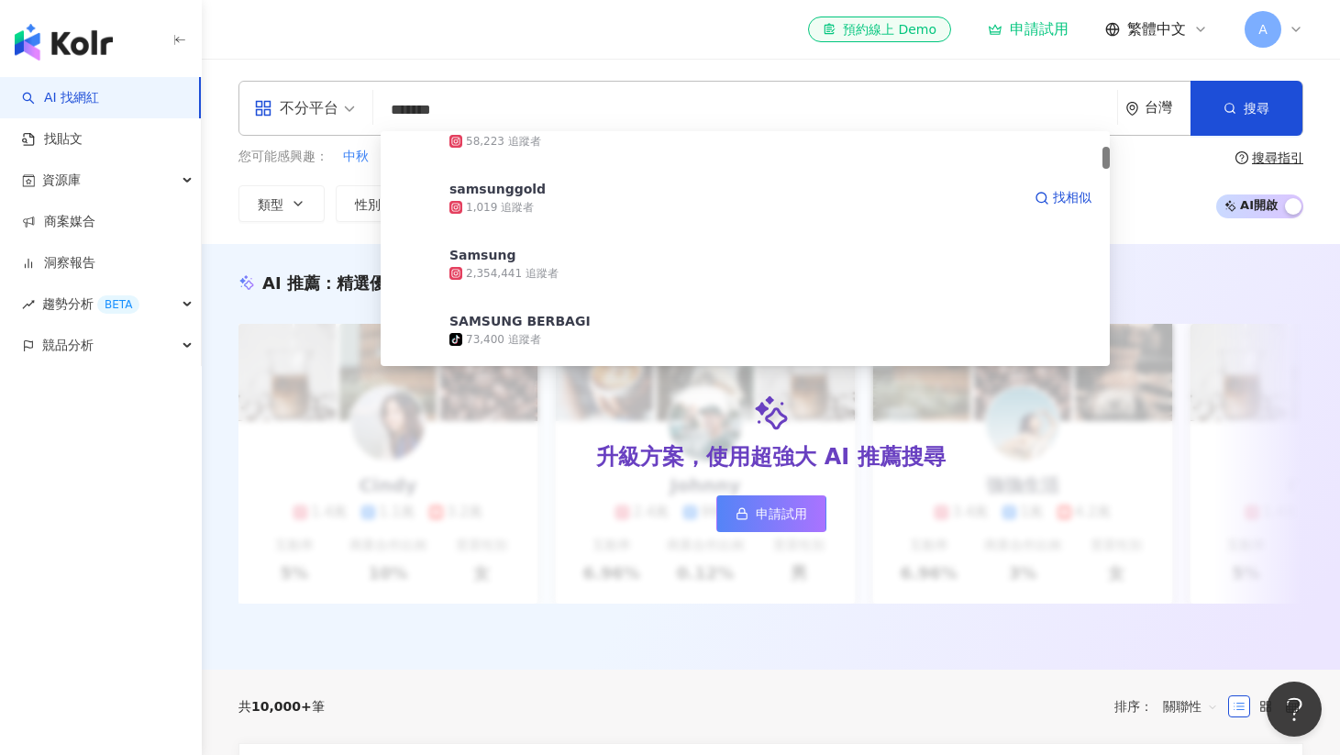
scroll to position [167, 0]
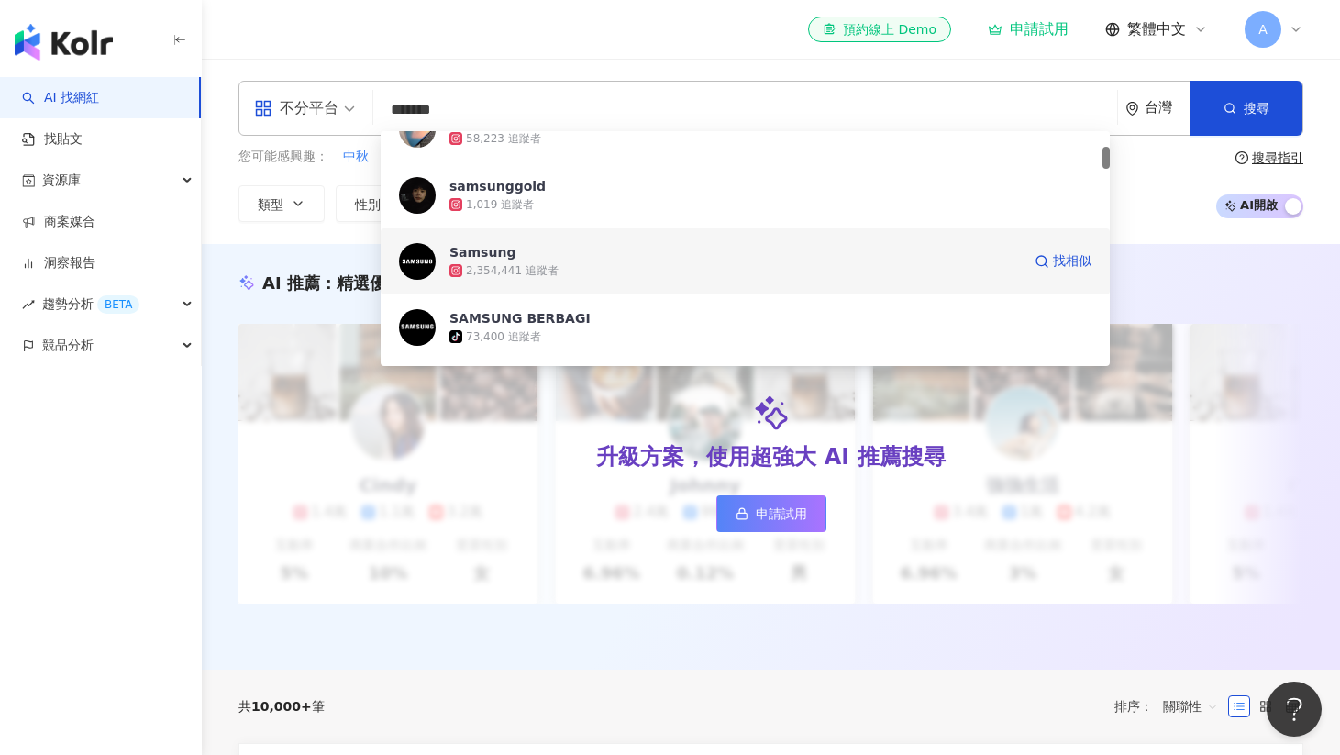
click at [536, 265] on div "2,354,441 追蹤者" at bounding box center [512, 271] width 93 height 16
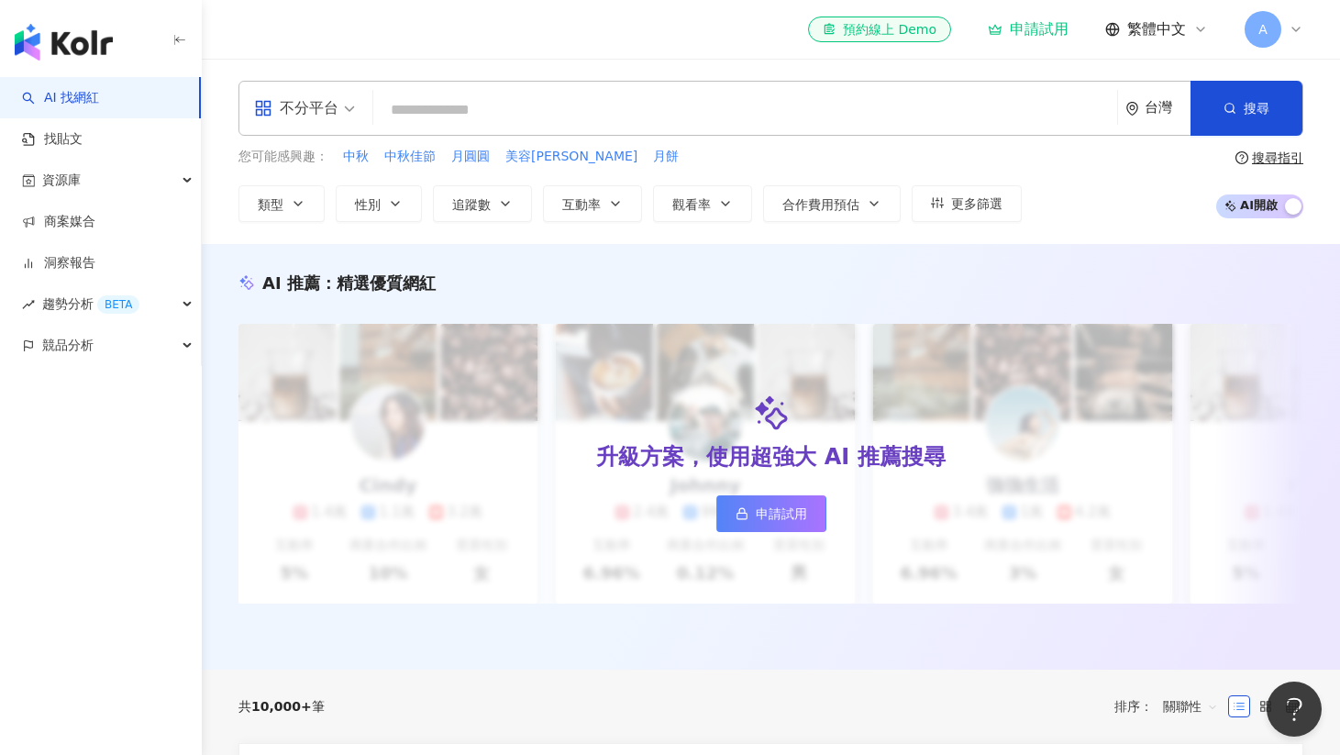
click at [480, 120] on input "search" at bounding box center [745, 110] width 729 height 35
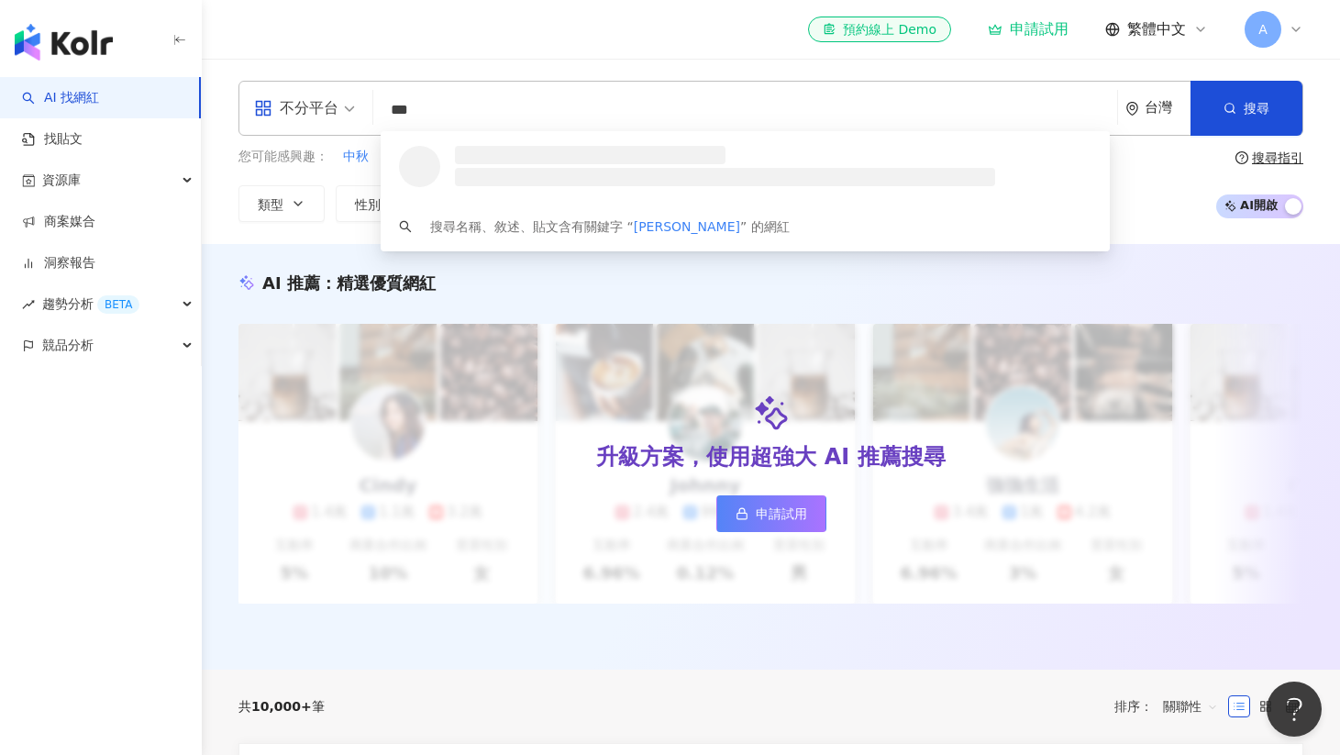
scroll to position [0, 0]
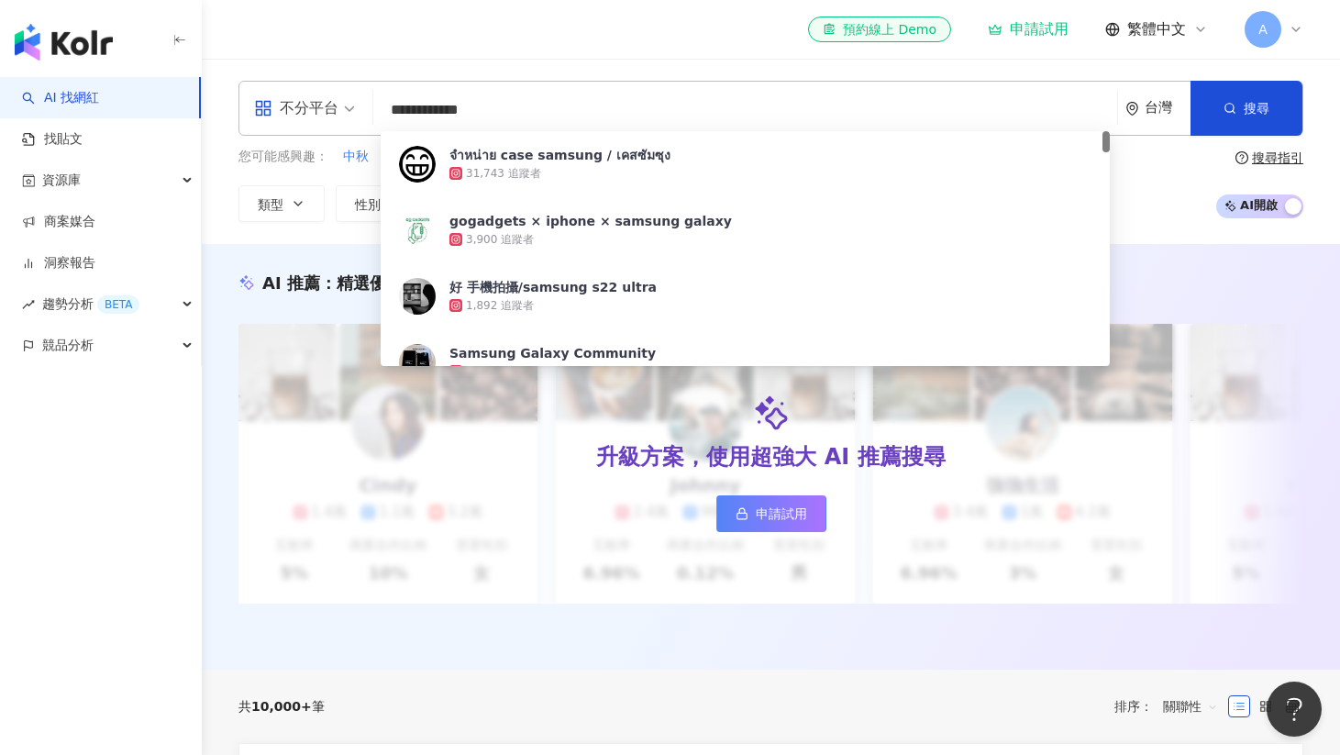
type input "**********"
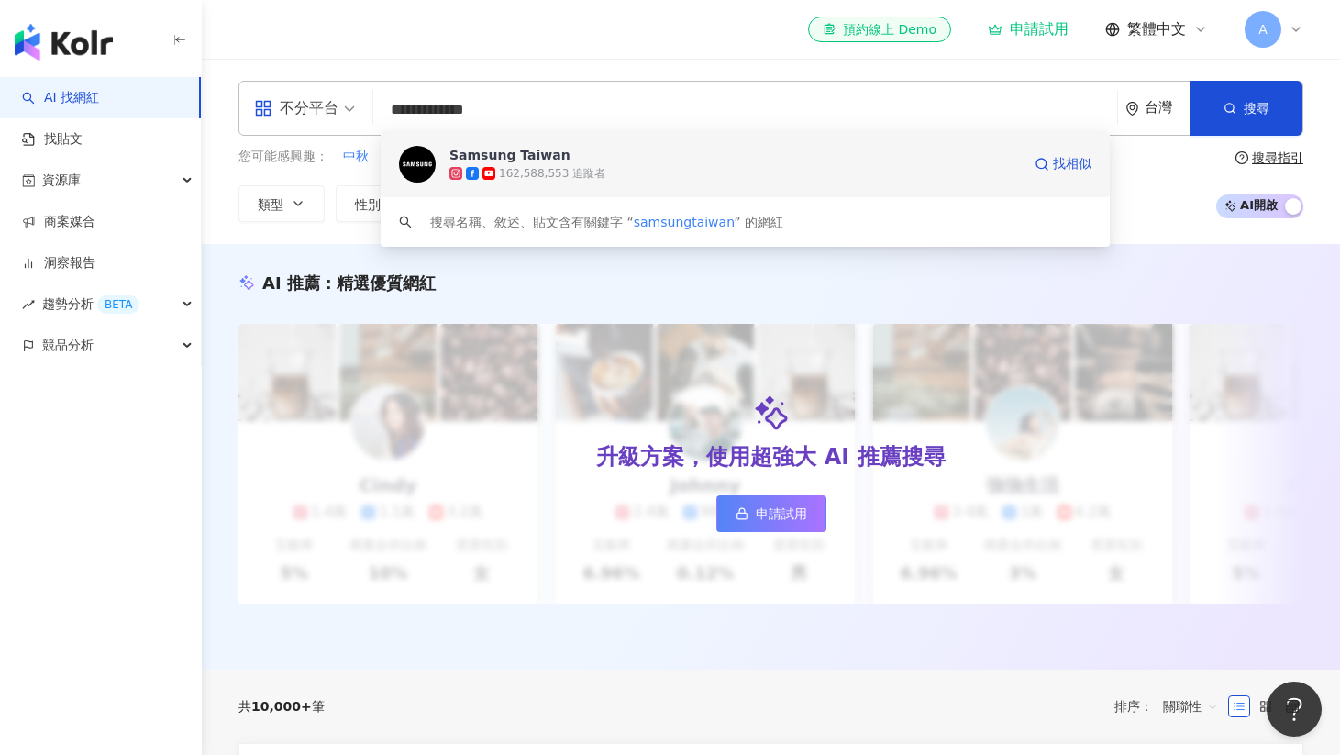
click at [529, 168] on div "162,588,553 追蹤者" at bounding box center [552, 174] width 106 height 16
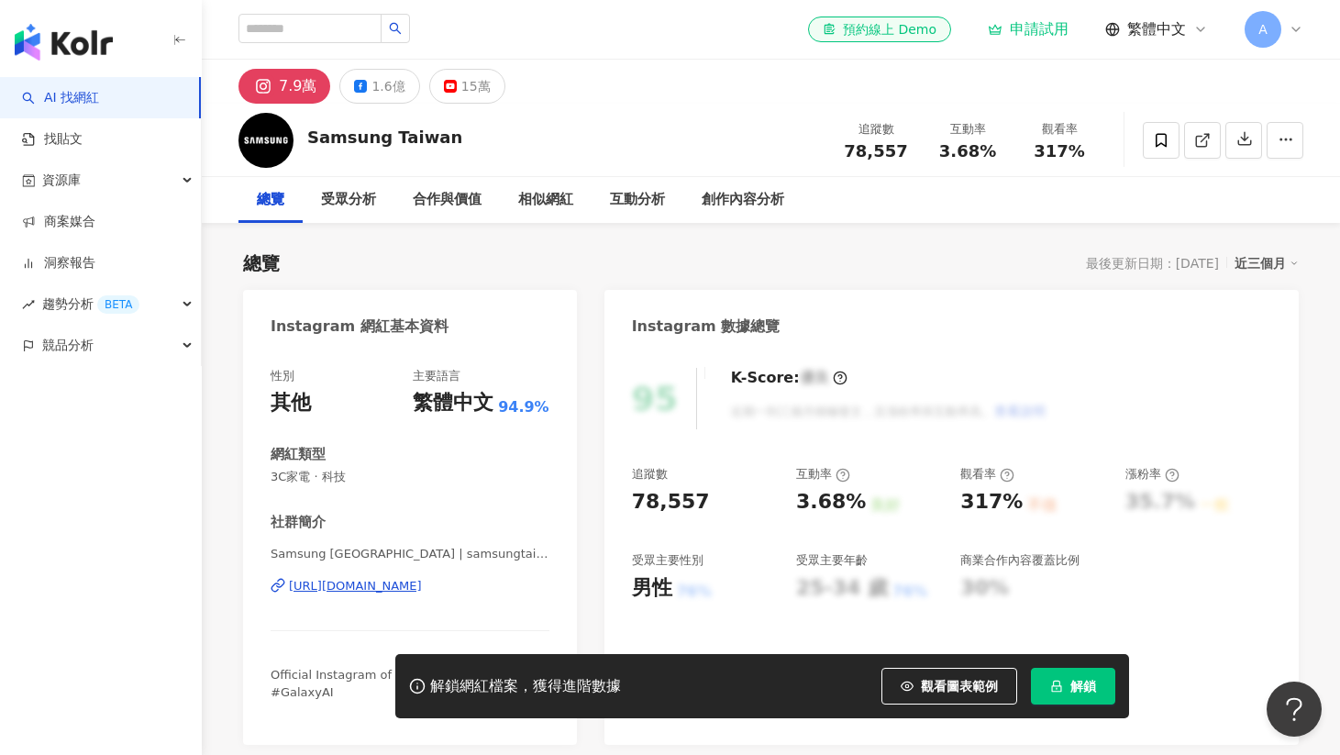
click at [1209, 27] on div "el-icon-cs 預約線上 Demo 申請試用 繁體中文 A" at bounding box center [1055, 29] width 495 height 37
click at [1178, 29] on span "繁體中文" at bounding box center [1156, 29] width 59 height 20
click at [1289, 33] on icon at bounding box center [1295, 29] width 15 height 15
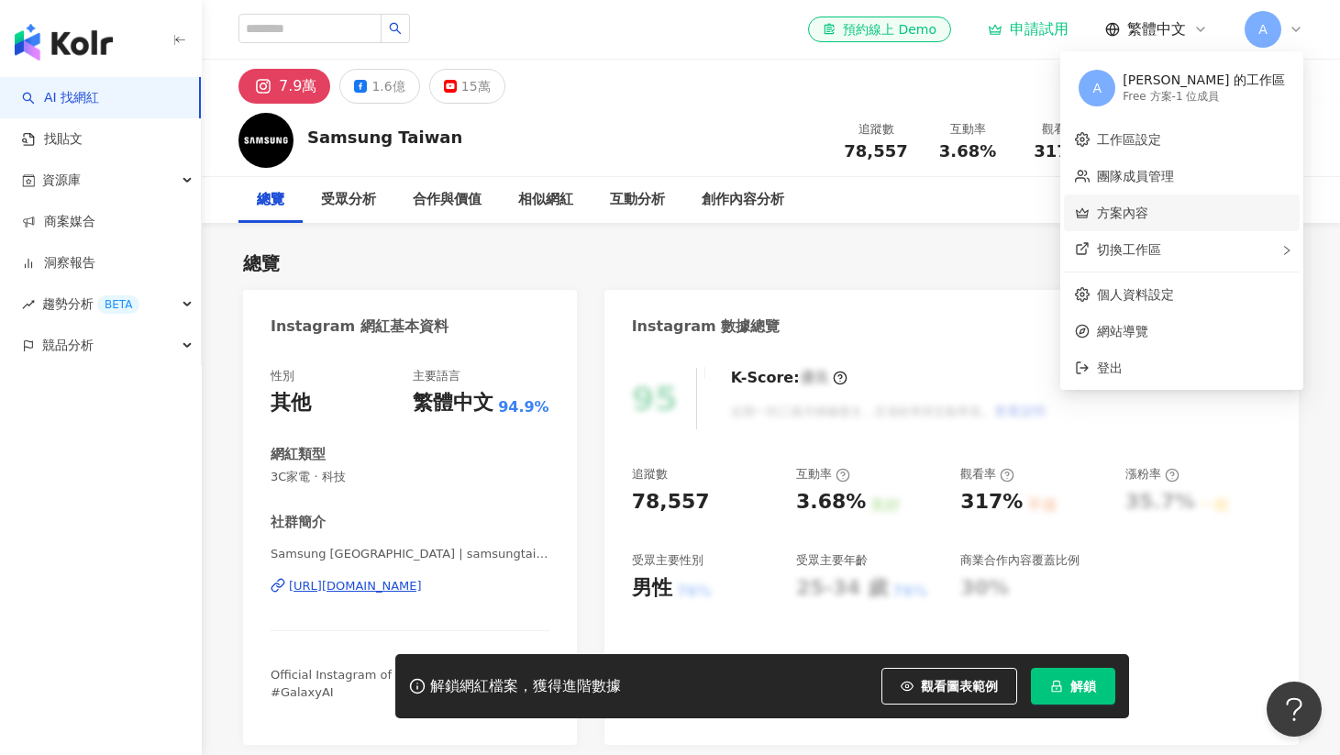
click at [1148, 220] on link "方案內容" at bounding box center [1122, 212] width 51 height 15
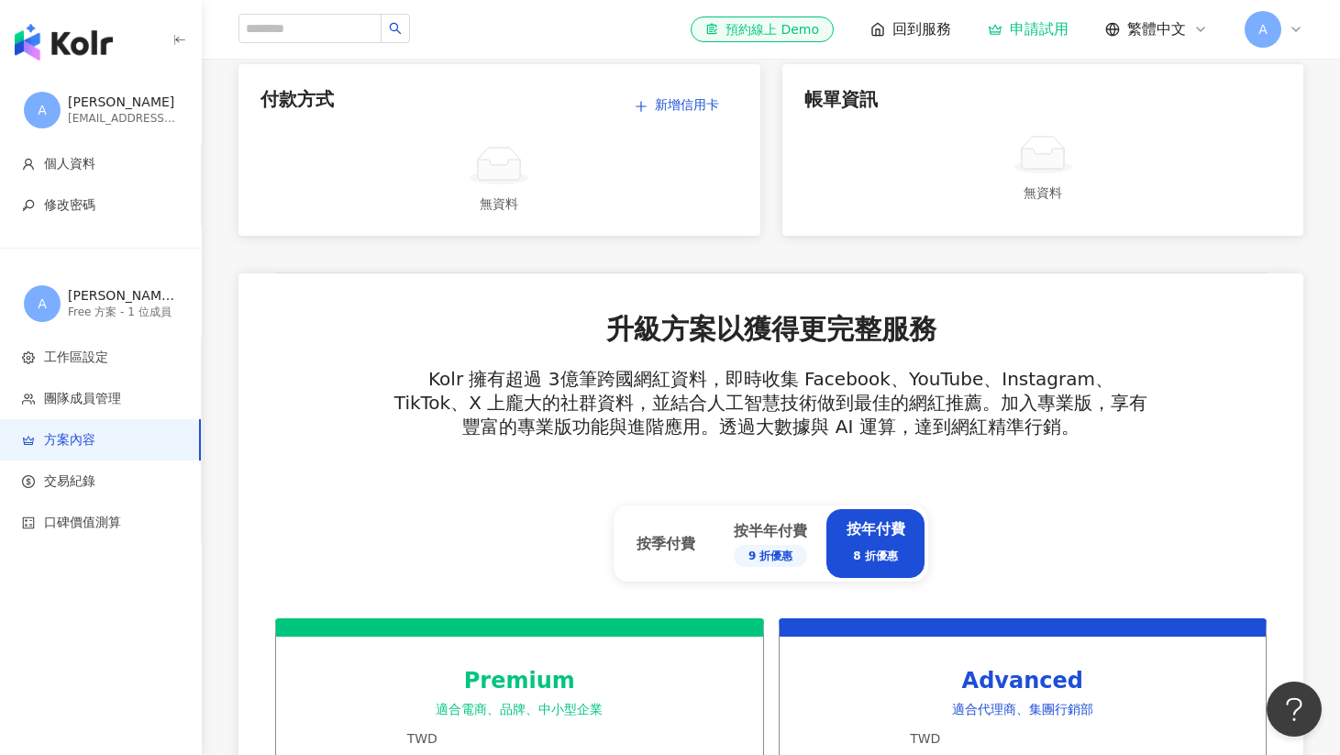
scroll to position [579, 0]
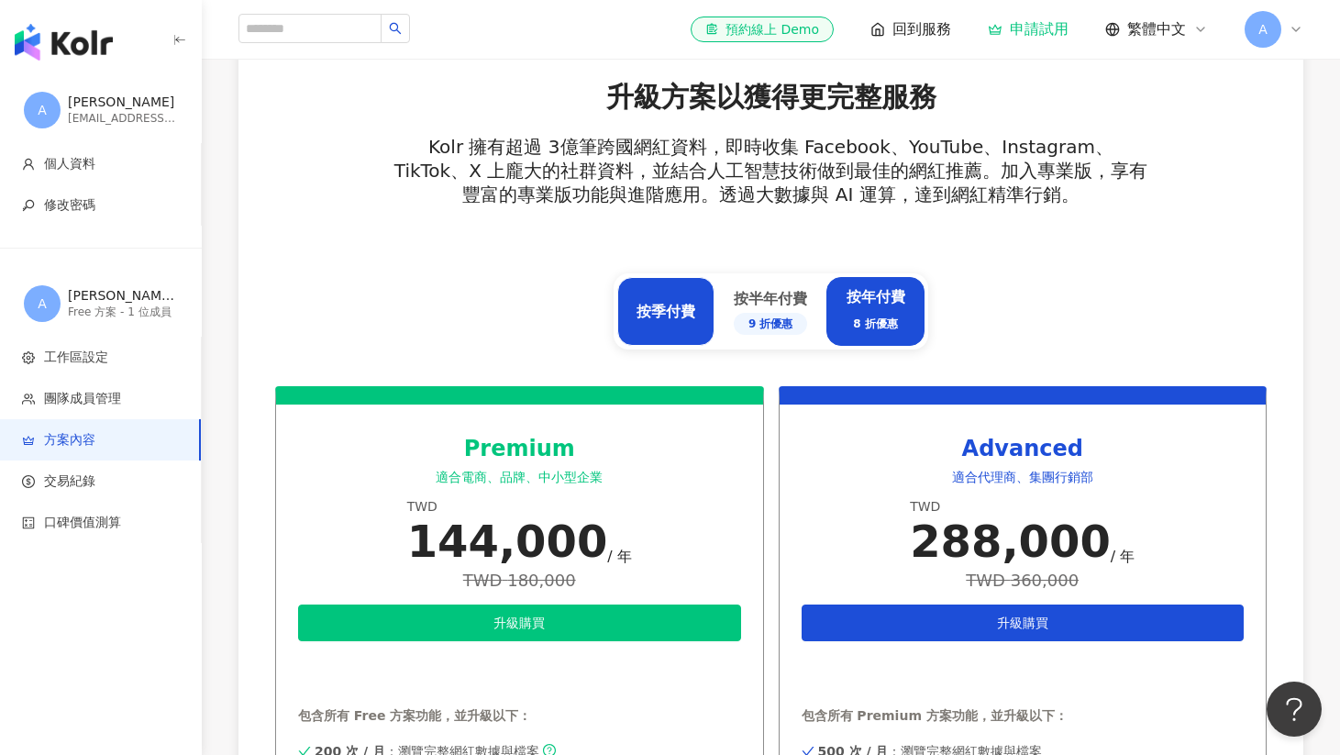
click at [668, 305] on div "按季付費" at bounding box center [665, 312] width 59 height 20
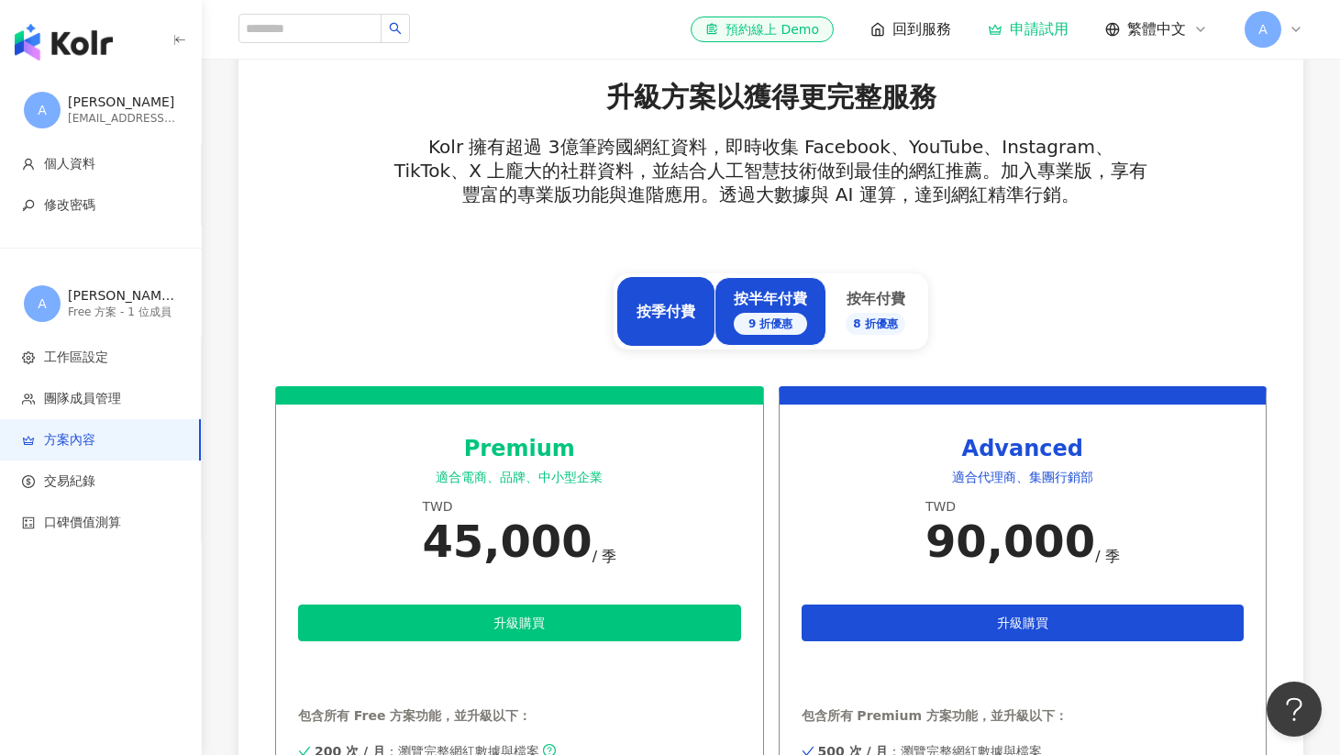
click at [755, 298] on div "按半年付費 9 折優惠" at bounding box center [770, 312] width 73 height 46
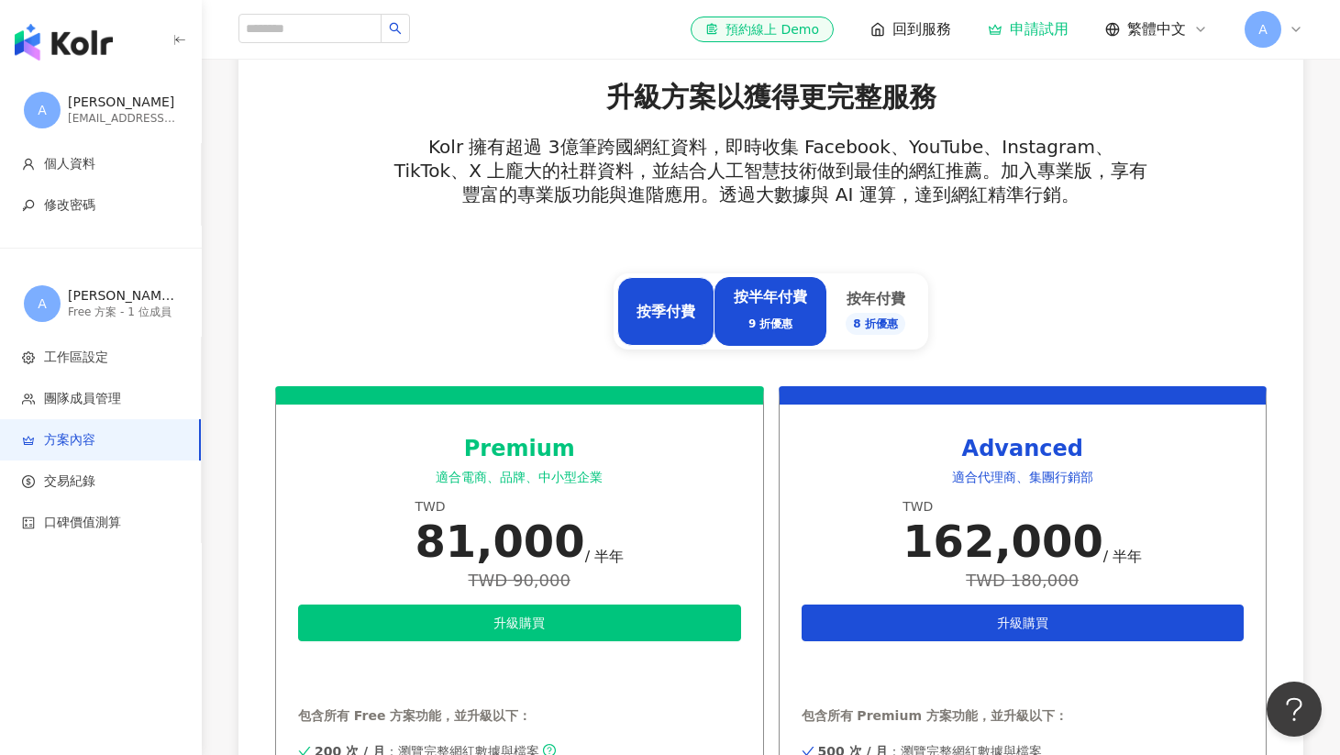
click at [670, 298] on div "按季付費" at bounding box center [665, 311] width 97 height 69
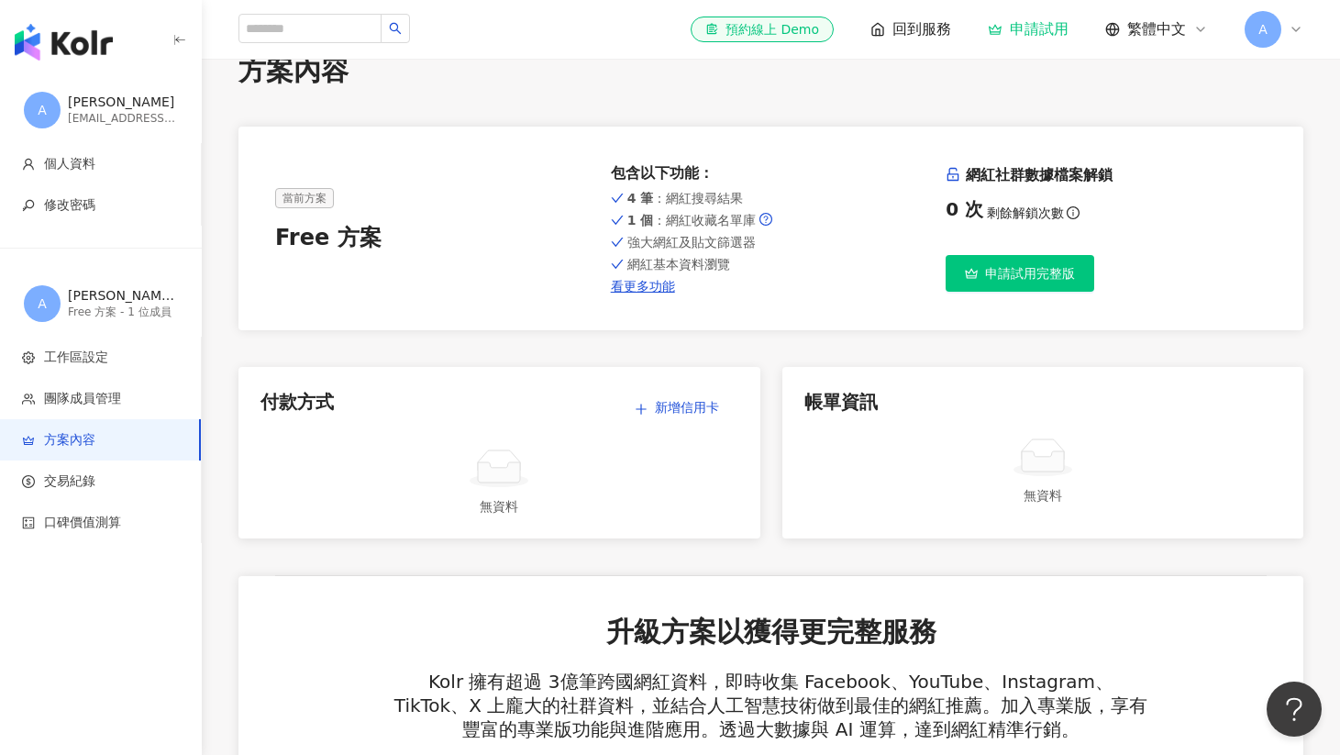
scroll to position [0, 0]
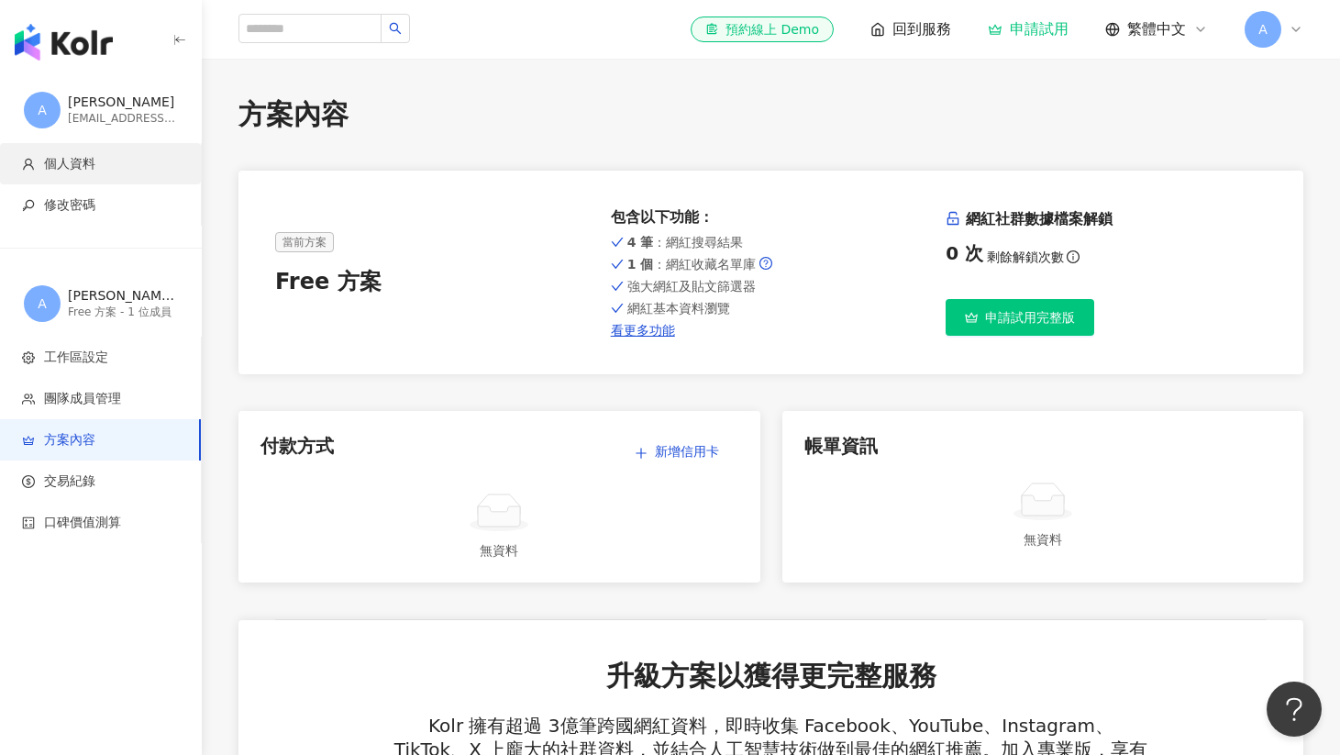
click at [75, 153] on li "個人資料" at bounding box center [100, 163] width 201 height 41
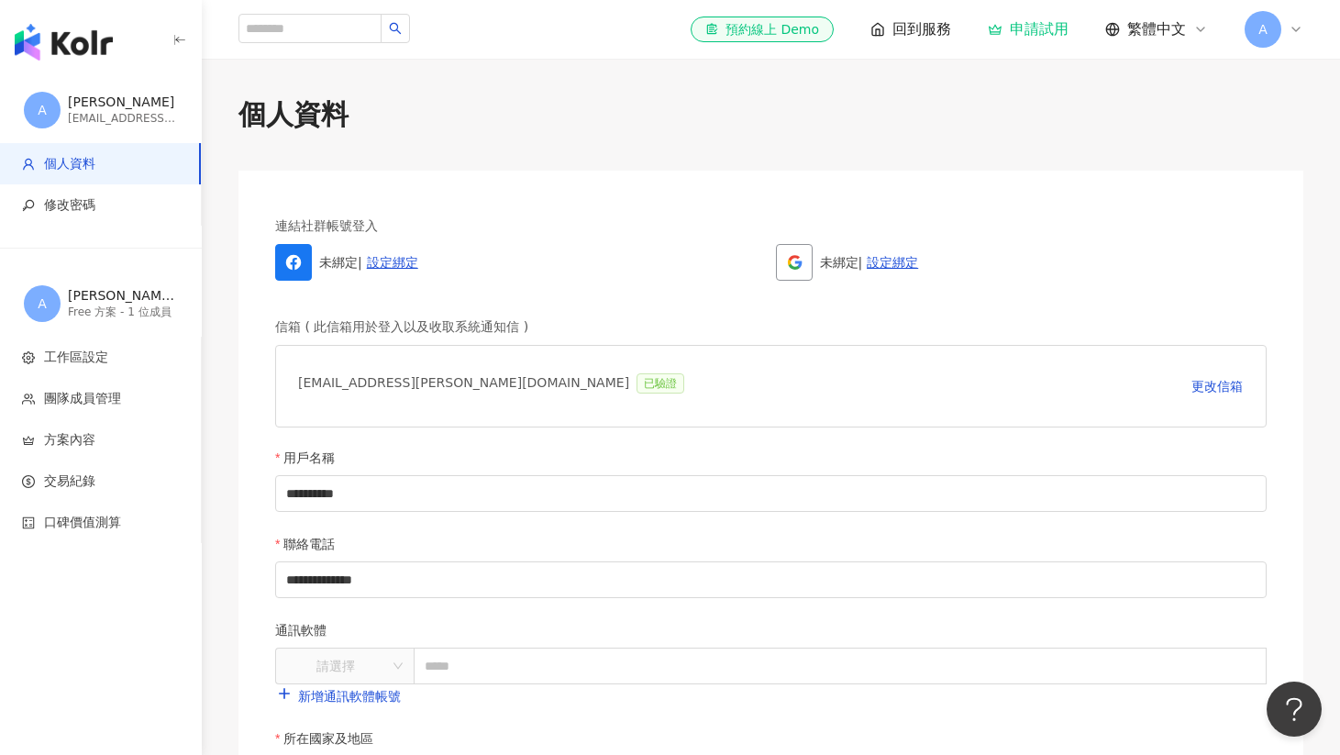
click at [36, 108] on span "A" at bounding box center [42, 110] width 37 height 37
click at [55, 48] on img "button" at bounding box center [64, 42] width 98 height 37
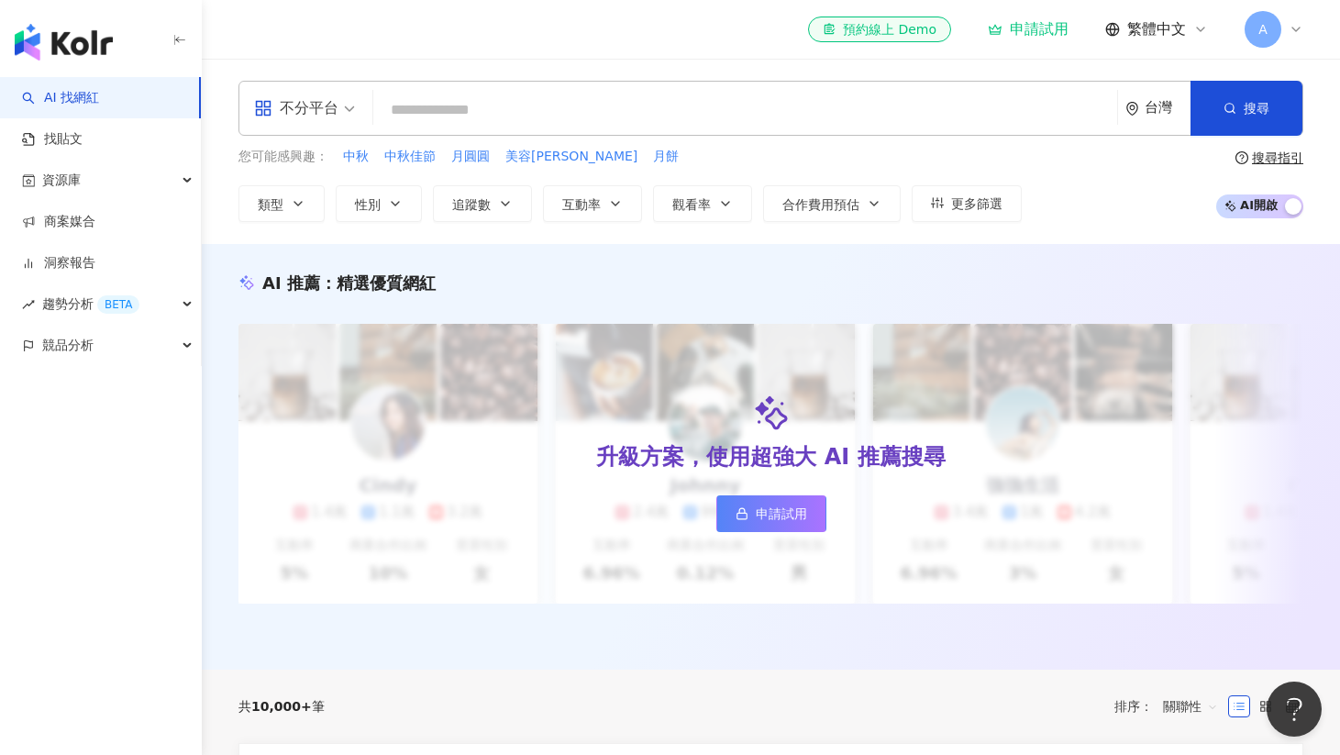
click at [457, 113] on input "search" at bounding box center [745, 110] width 729 height 35
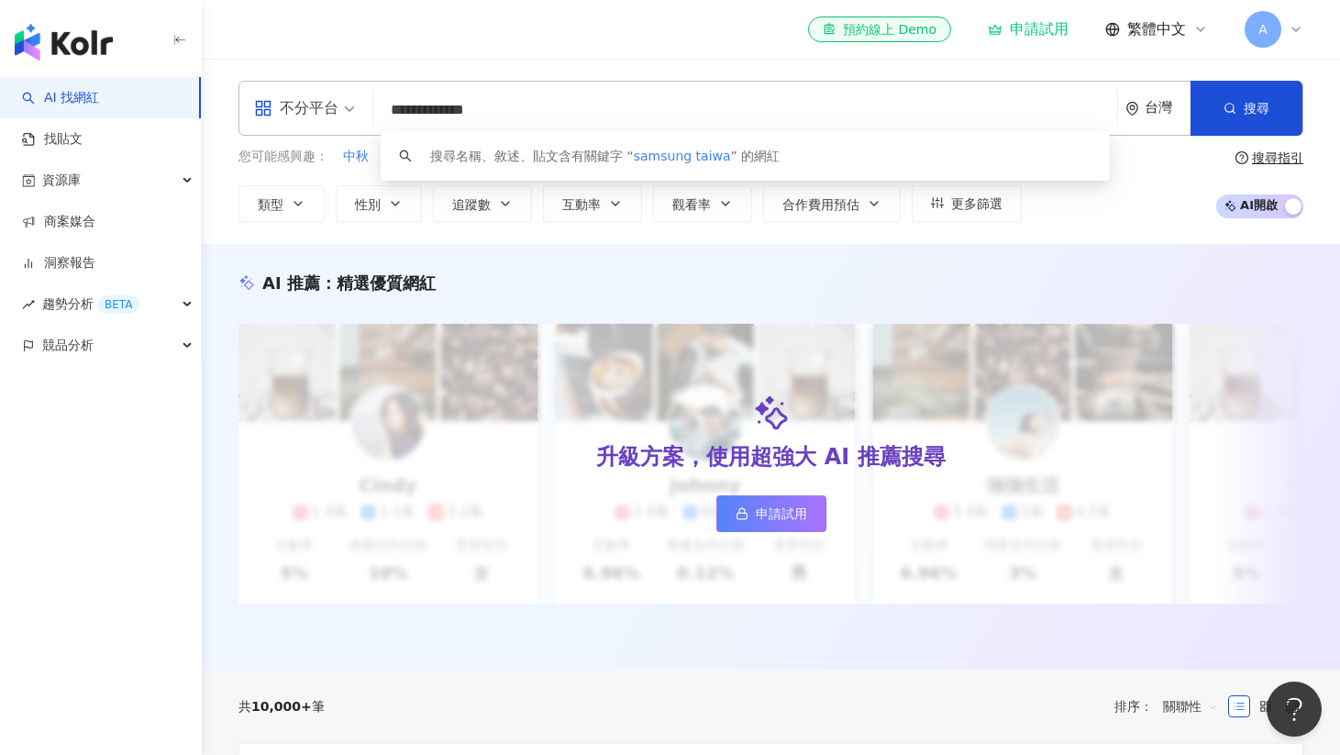
type input "**********"
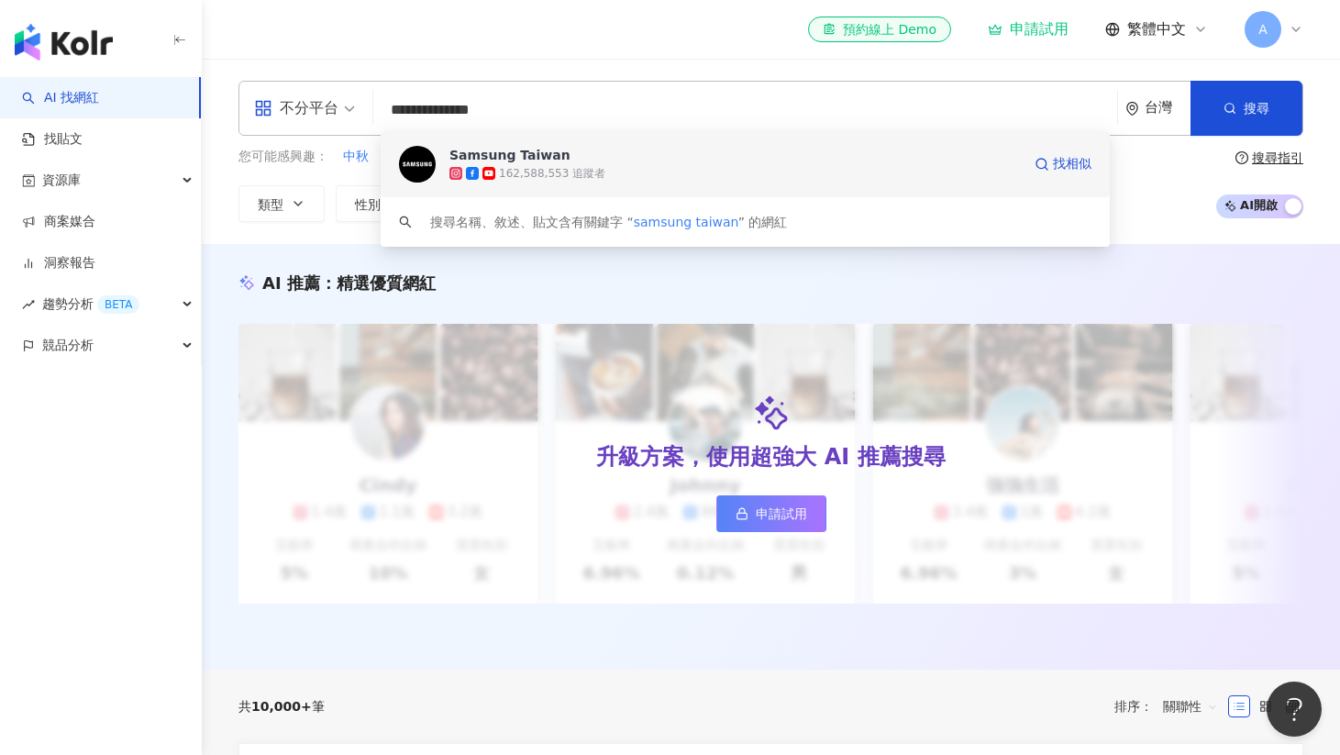
click at [559, 166] on div "162,588,553 追蹤者" at bounding box center [552, 174] width 106 height 16
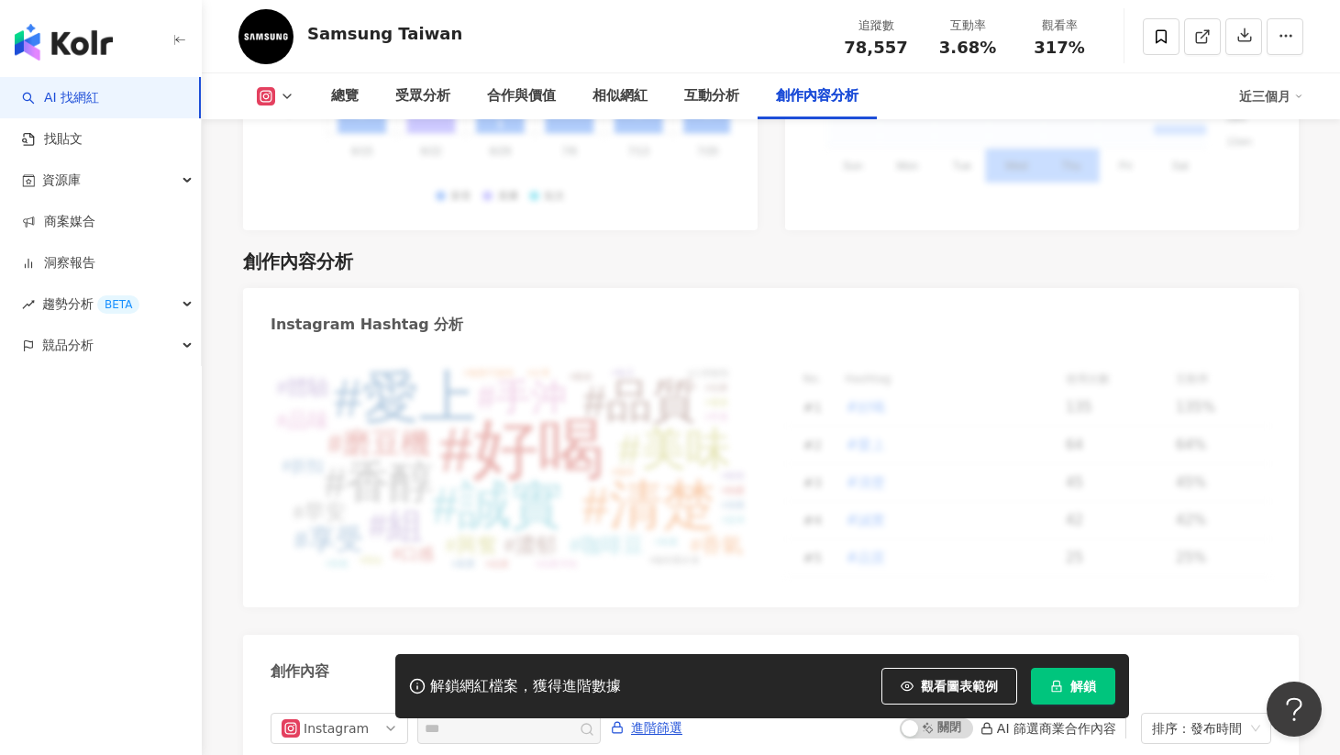
scroll to position [5431, 0]
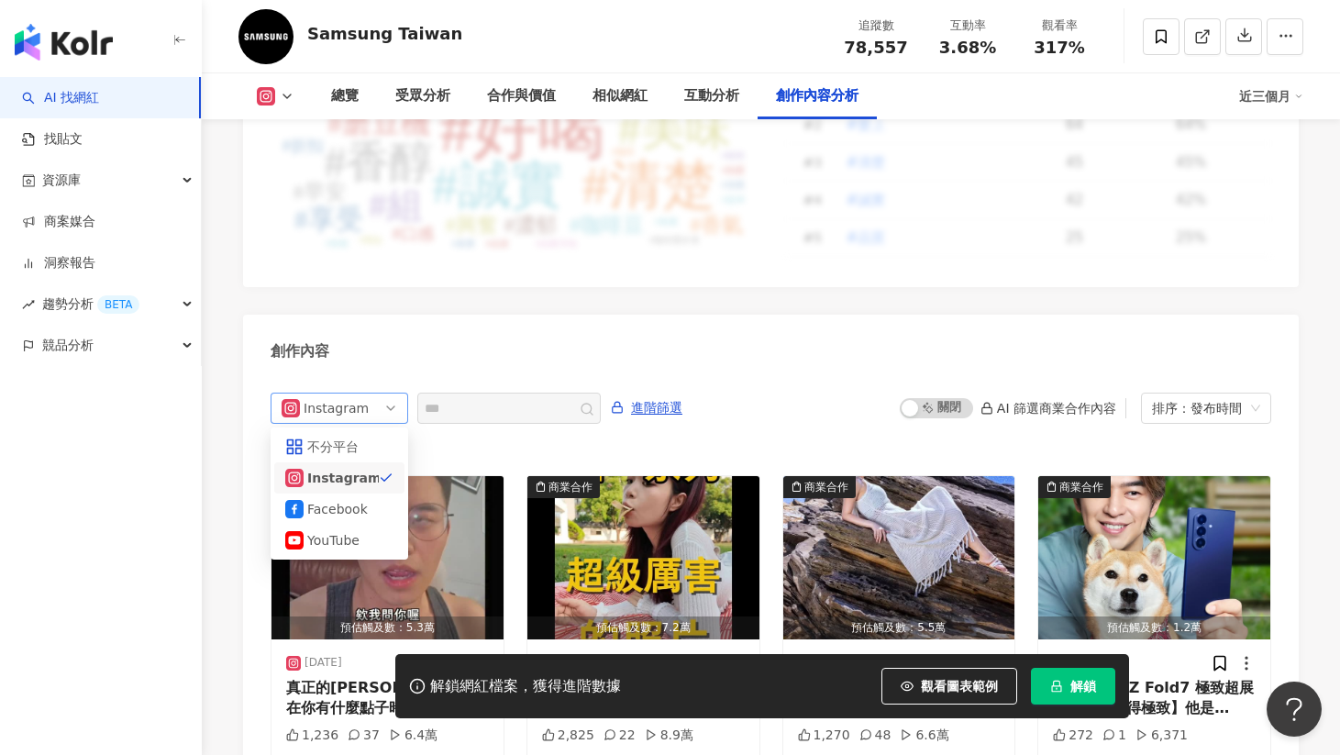
click at [364, 393] on span "Instagram" at bounding box center [339, 407] width 116 height 29
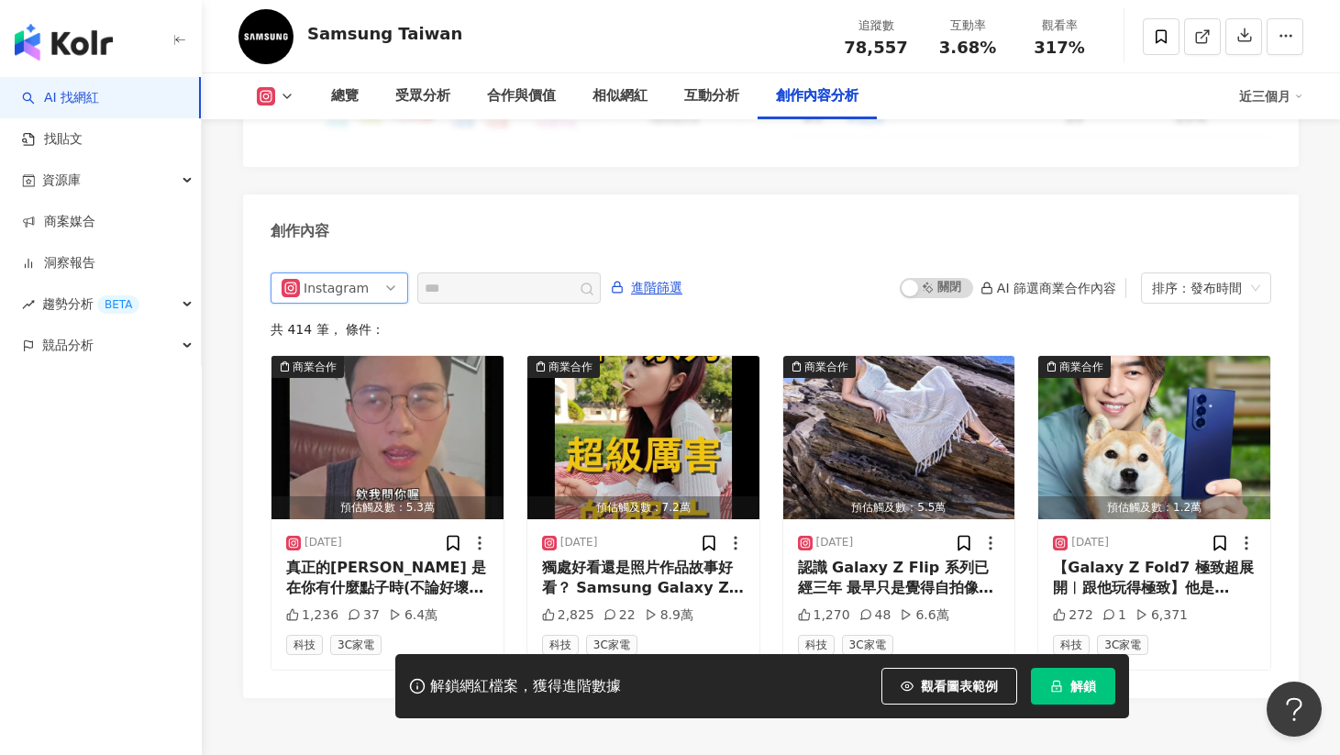
scroll to position [5558, 0]
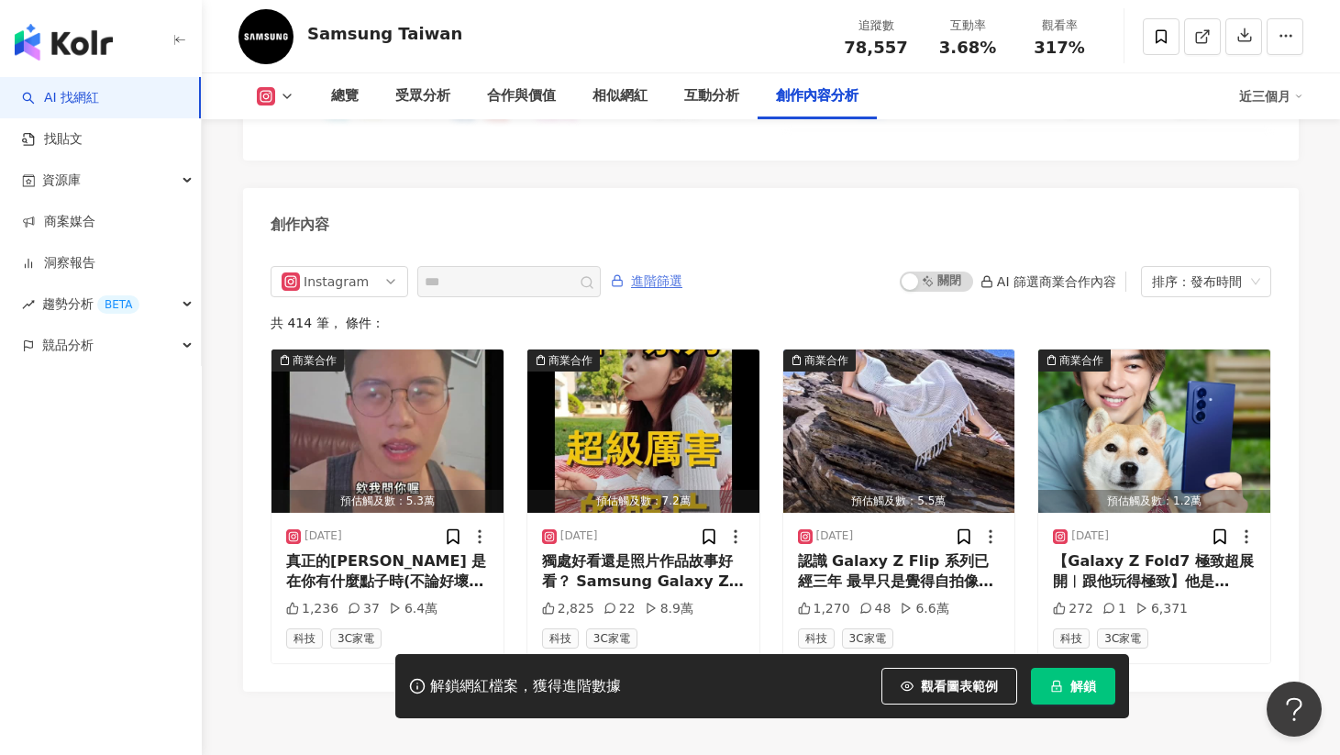
click at [658, 267] on span "進階篩選" at bounding box center [656, 281] width 51 height 29
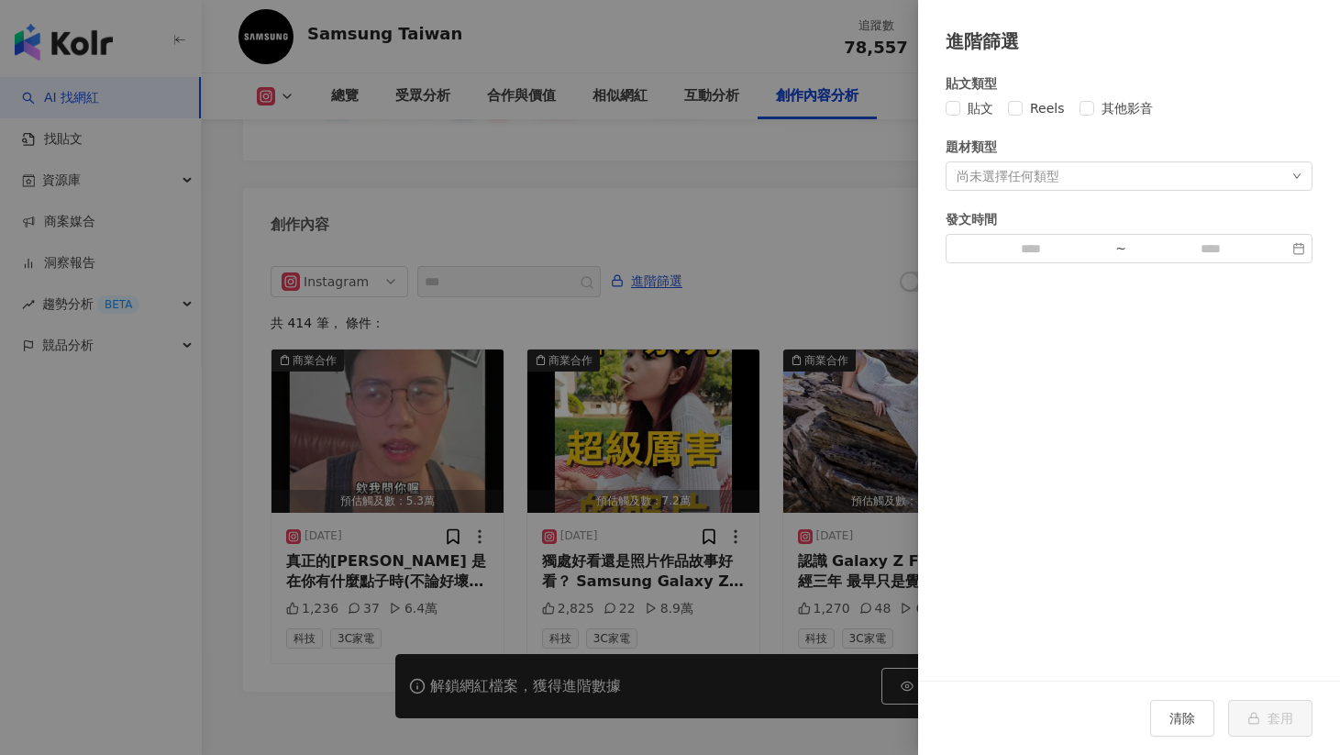
click at [1005, 116] on div "貼文 Reels 其他影音" at bounding box center [1128, 108] width 367 height 20
click at [1010, 180] on div "尚未選擇任何類型" at bounding box center [1007, 176] width 103 height 15
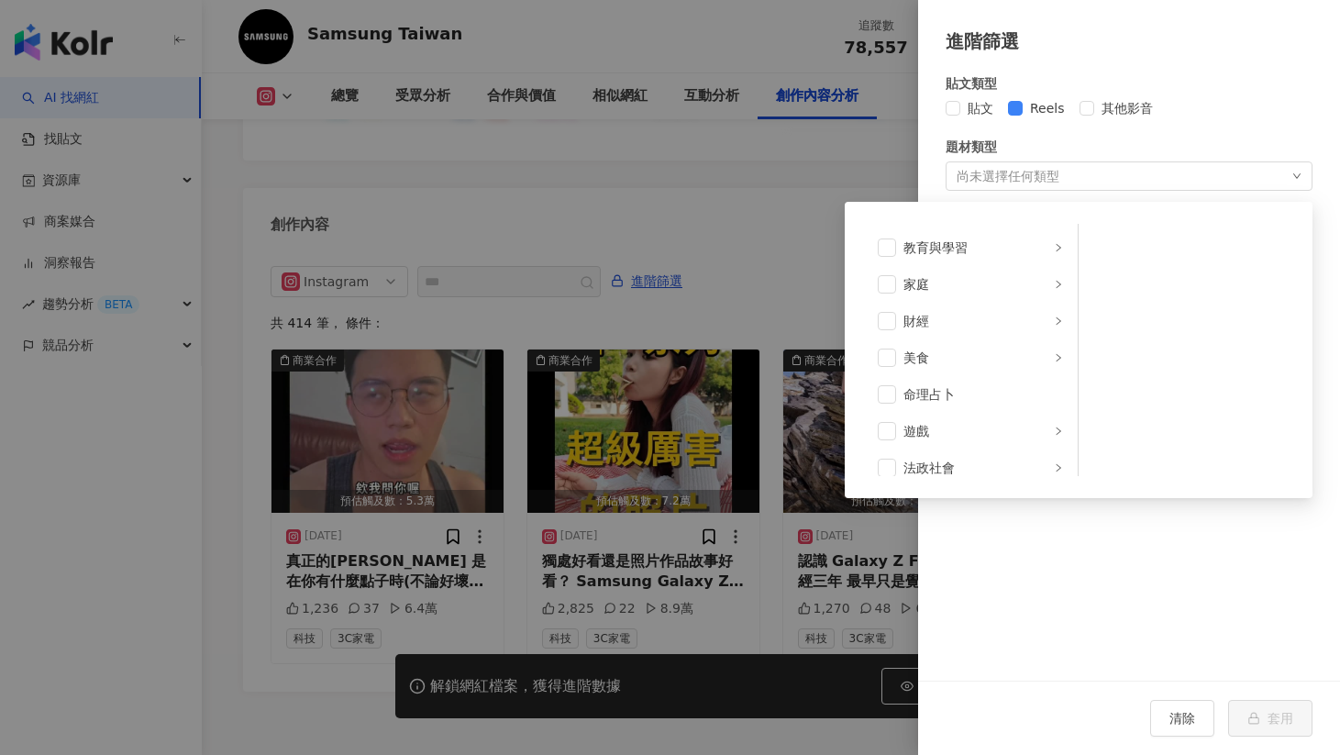
scroll to position [165, 0]
click at [1205, 35] on div "進階篩選" at bounding box center [1128, 42] width 367 height 28
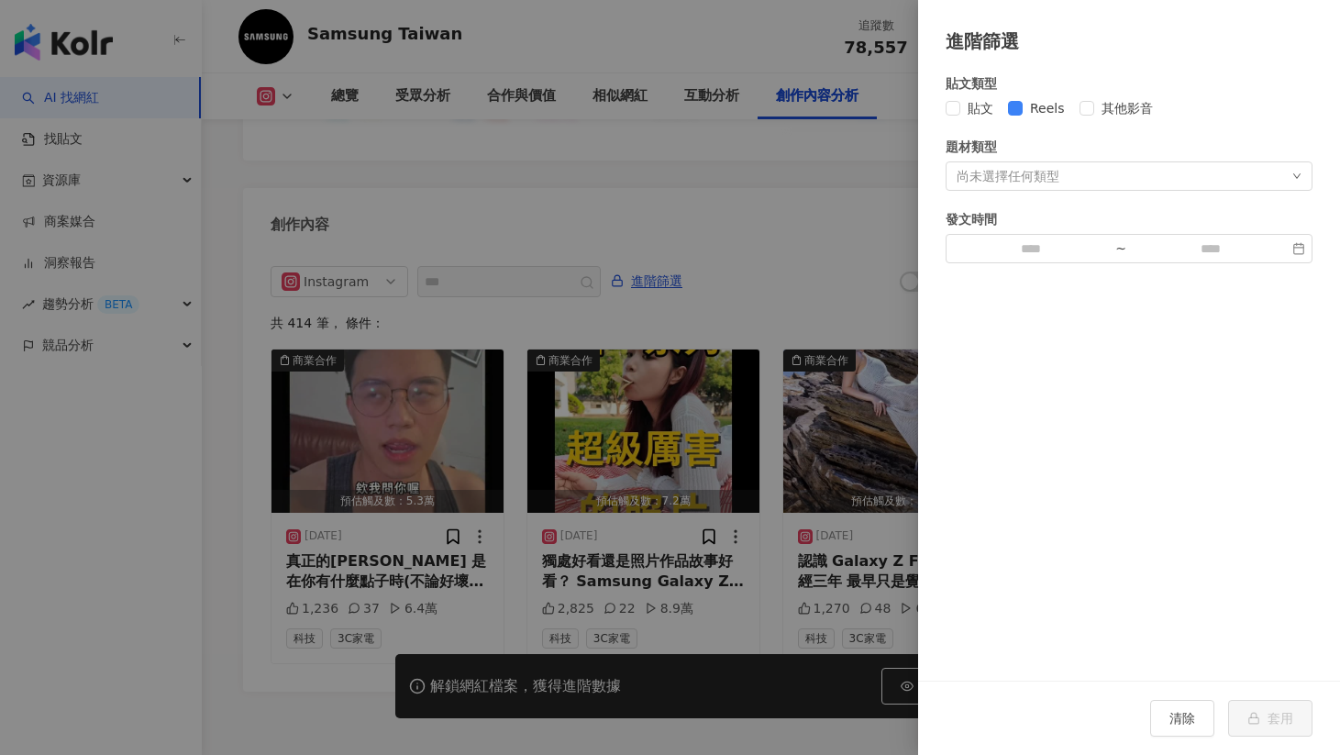
click at [768, 197] on div at bounding box center [670, 377] width 1340 height 755
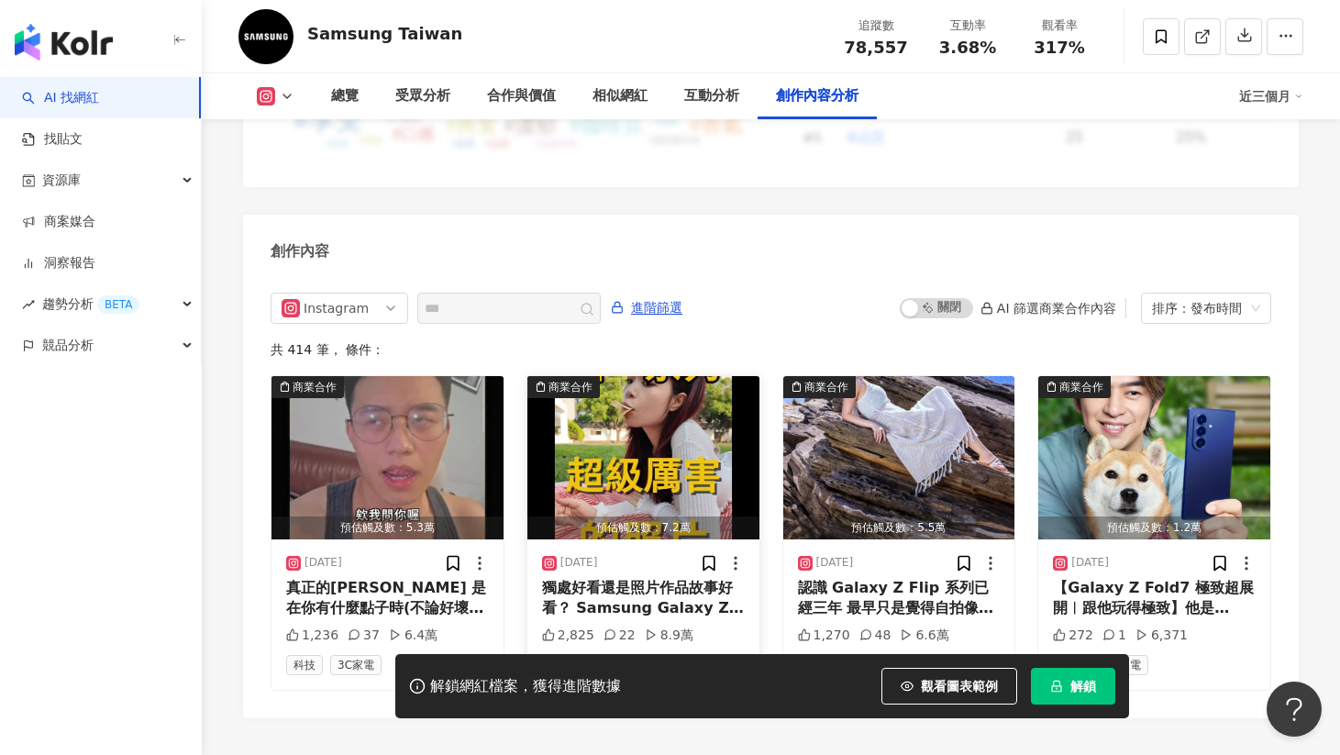
scroll to position [5533, 0]
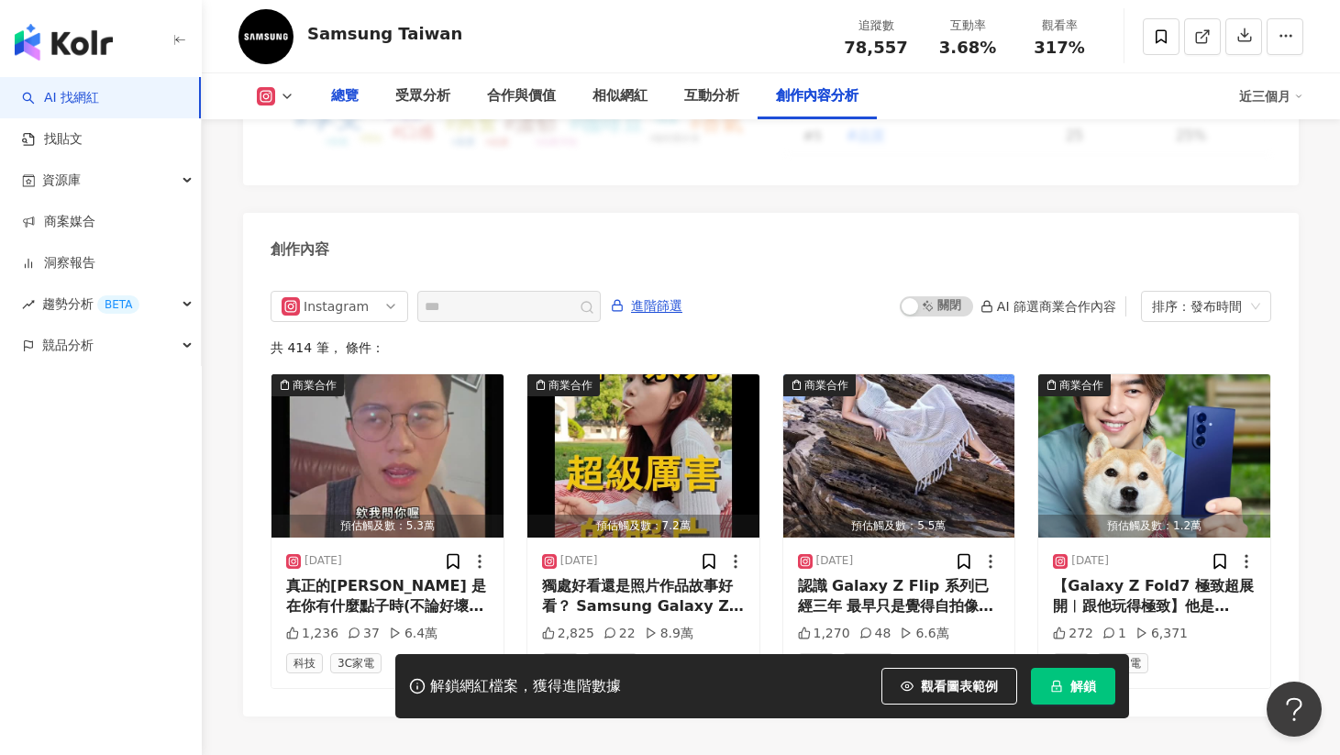
click at [356, 93] on div "總覽" at bounding box center [345, 96] width 28 height 22
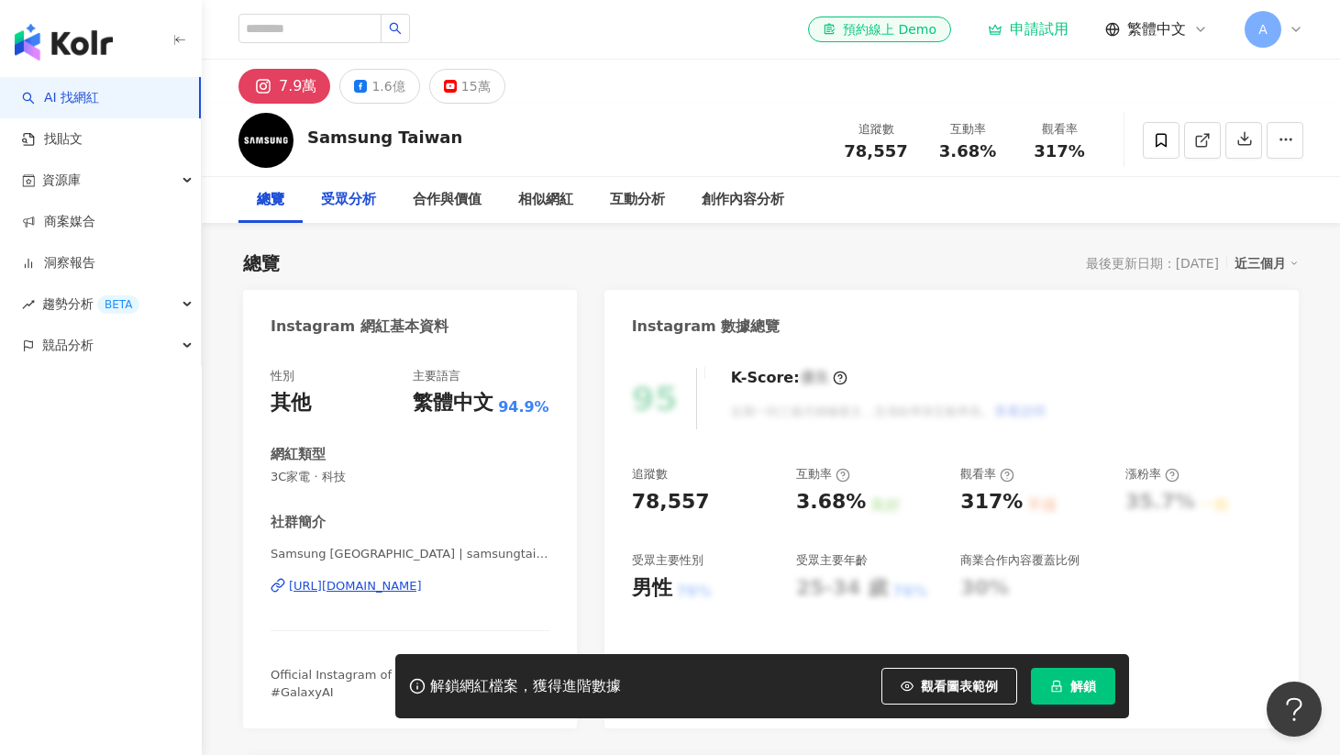
click at [337, 195] on div "受眾分析" at bounding box center [348, 200] width 55 height 22
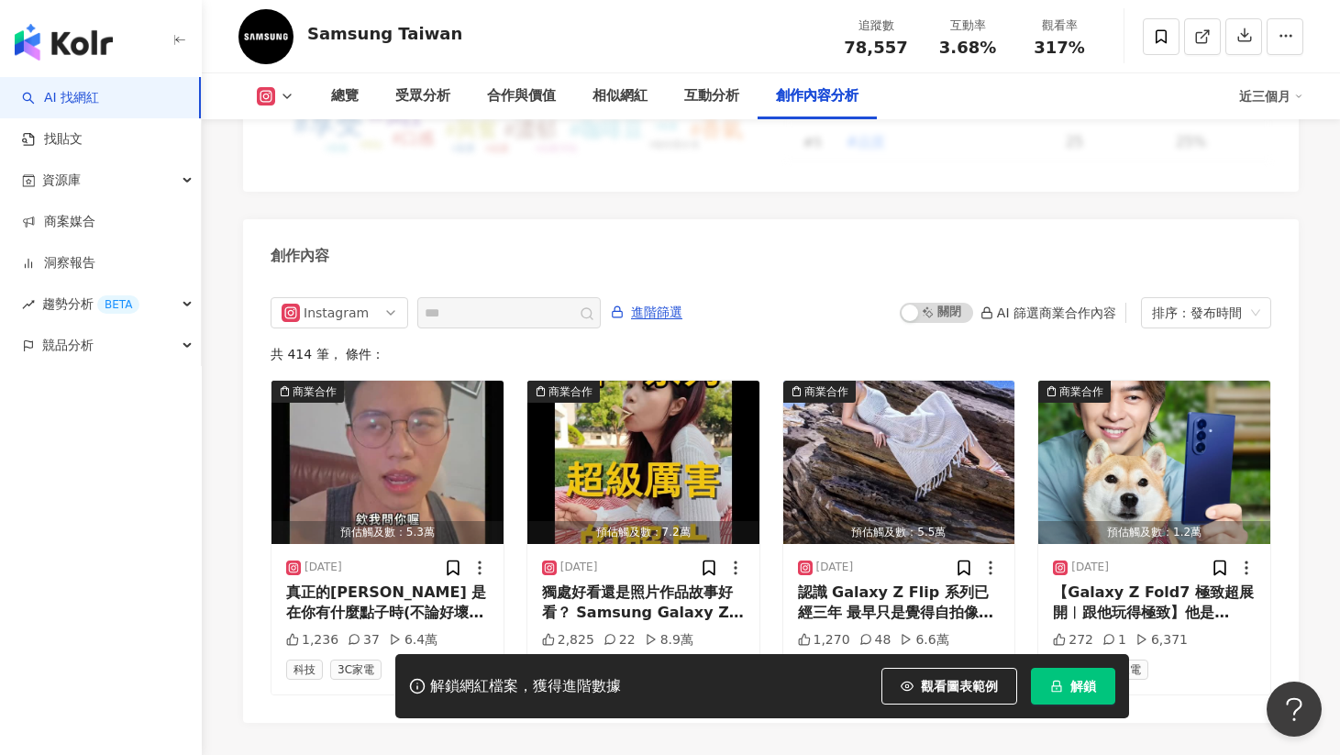
scroll to position [5610, 0]
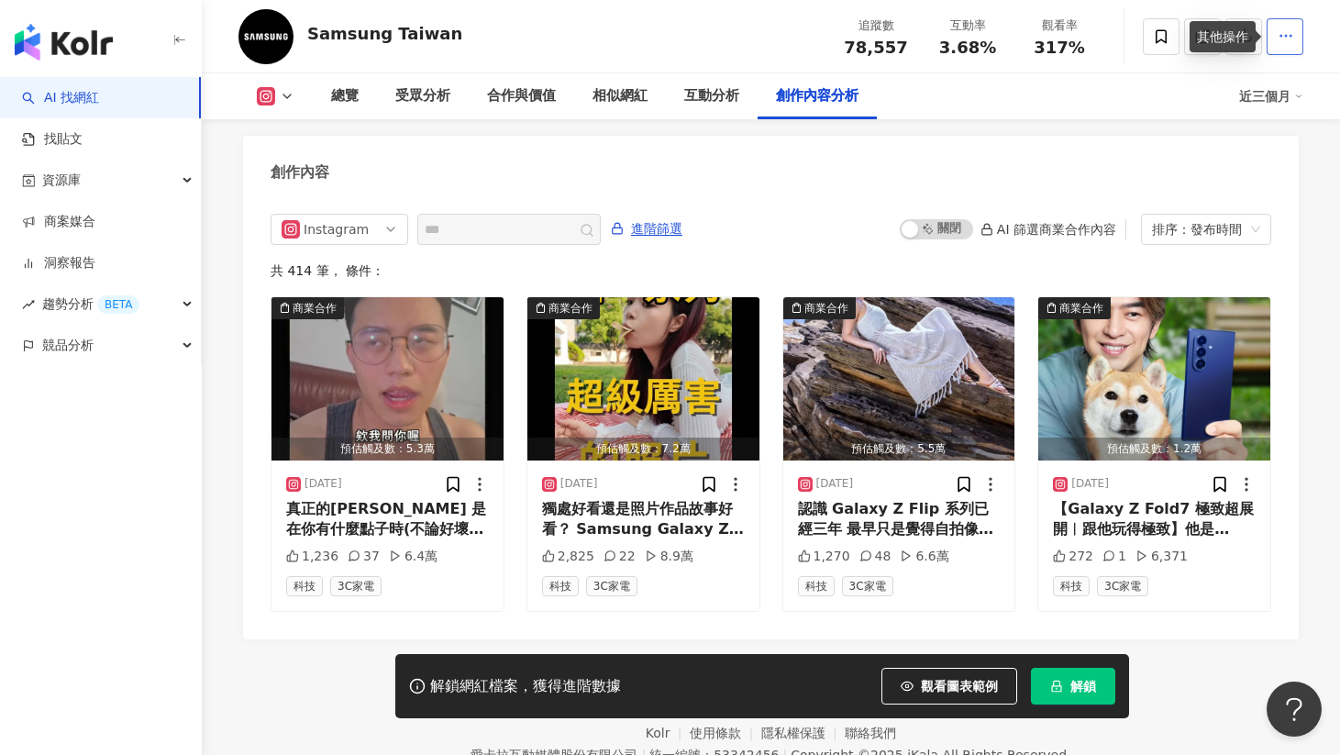
click at [1295, 33] on button "button" at bounding box center [1284, 36] width 37 height 37
click at [1021, 214] on div "Instagram all ig fb 不分平台 Instagram Facebook YouTube 進階篩選 啟動 關閉 AI 篩選商業合作內容 排序：發…" at bounding box center [770, 413] width 1000 height 398
